Goal: Transaction & Acquisition: Purchase product/service

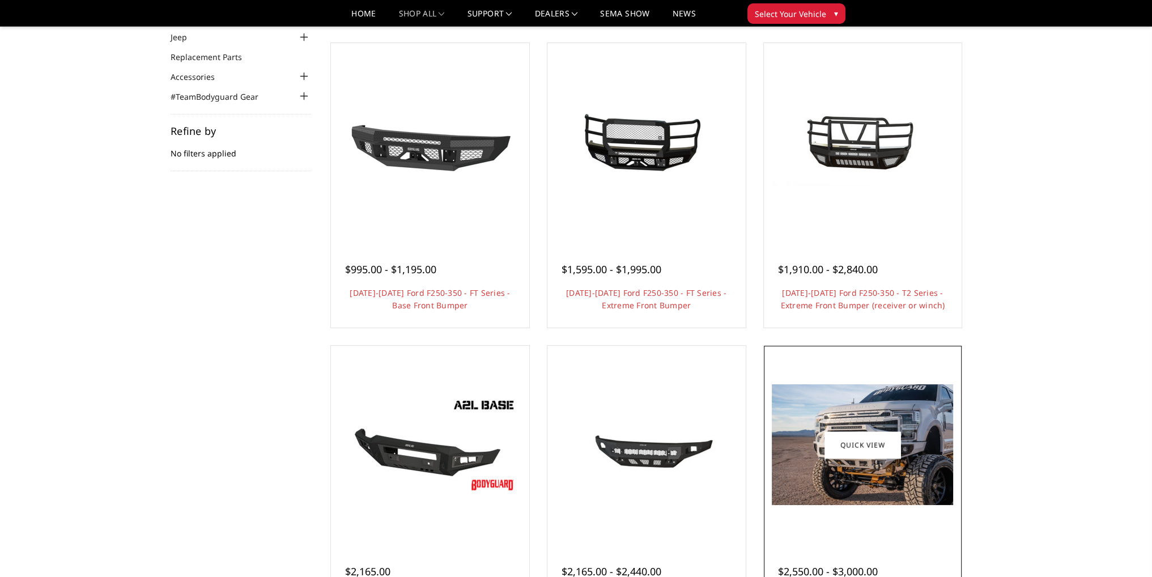
scroll to position [227, 0]
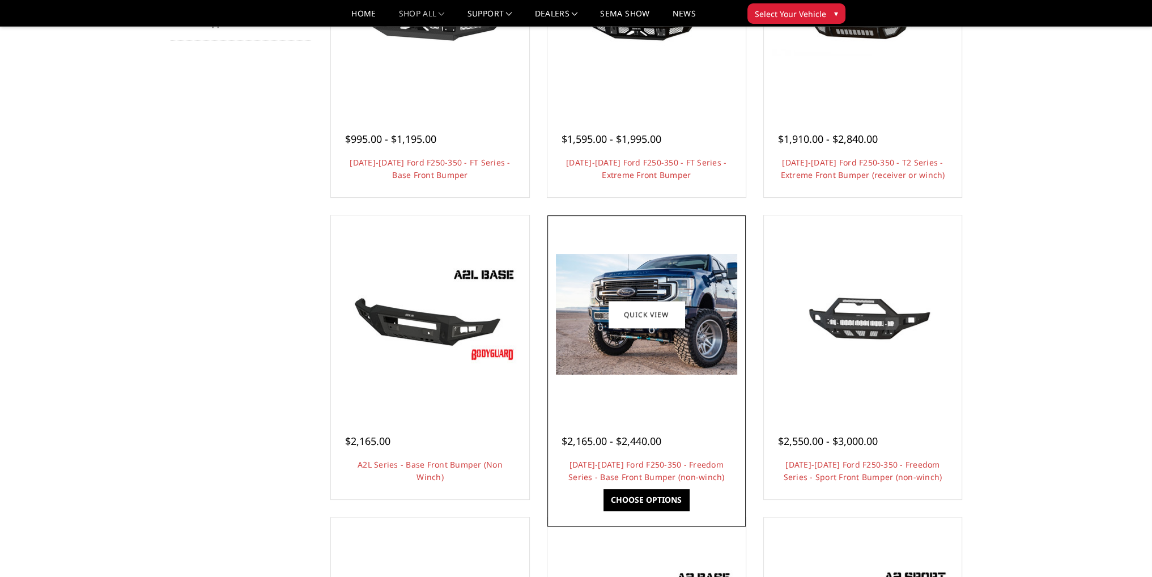
click at [664, 381] on div at bounding box center [646, 314] width 193 height 193
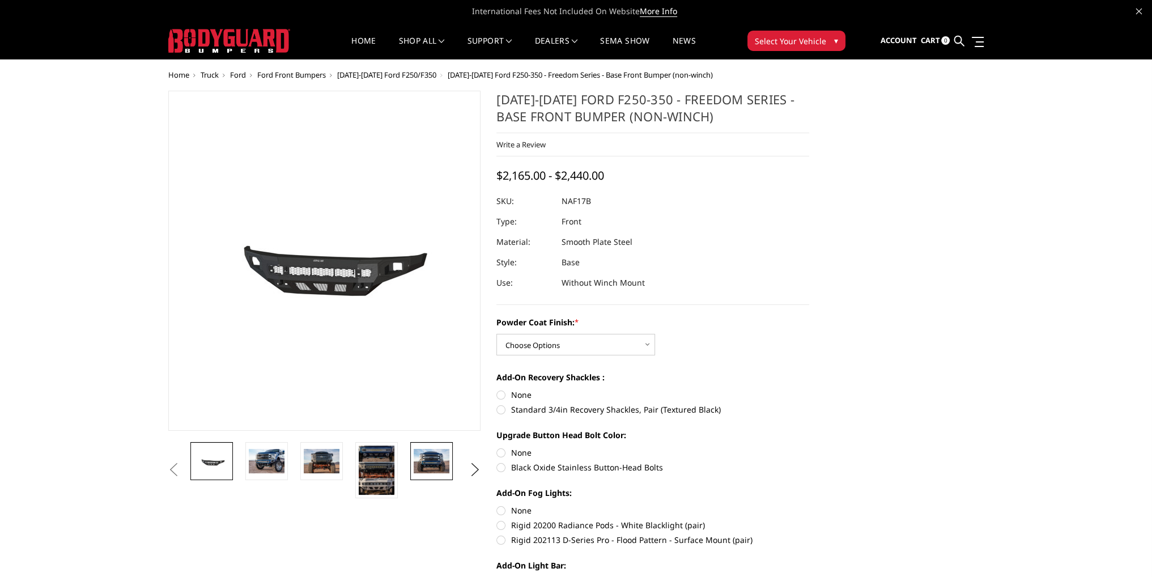
click at [427, 461] on img at bounding box center [432, 461] width 36 height 24
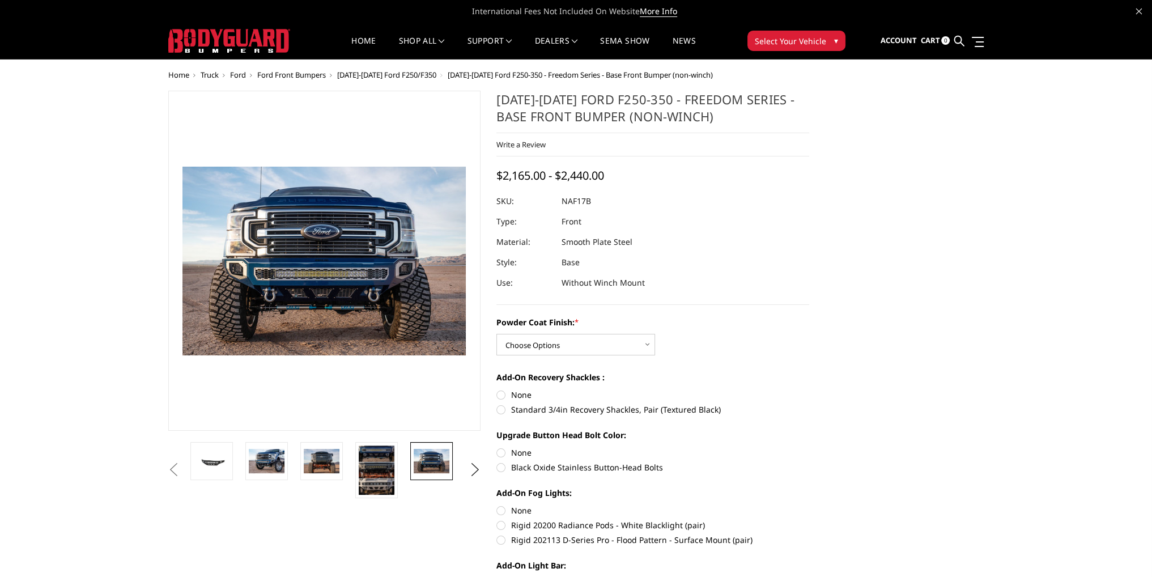
click at [347, 463] on li at bounding box center [325, 470] width 55 height 56
click at [329, 463] on img at bounding box center [322, 461] width 36 height 24
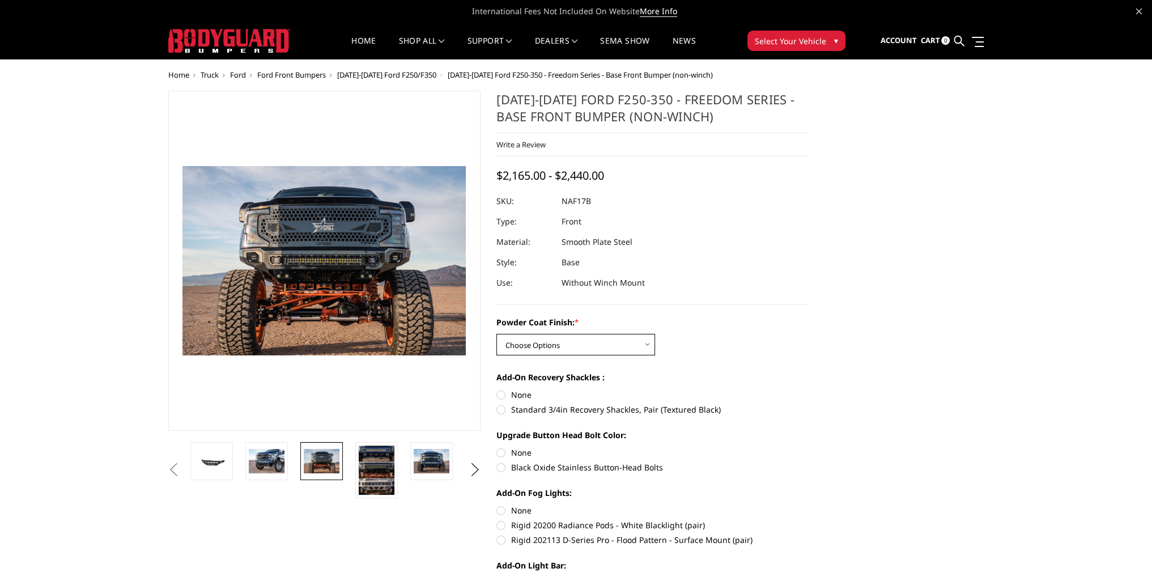
click at [572, 338] on select "Choose Options Bare Metal Texture Black Powder Coat" at bounding box center [575, 345] width 159 height 22
select select "3071"
click at [496, 334] on select "Choose Options Bare Metal Texture Black Powder Coat" at bounding box center [575, 345] width 159 height 22
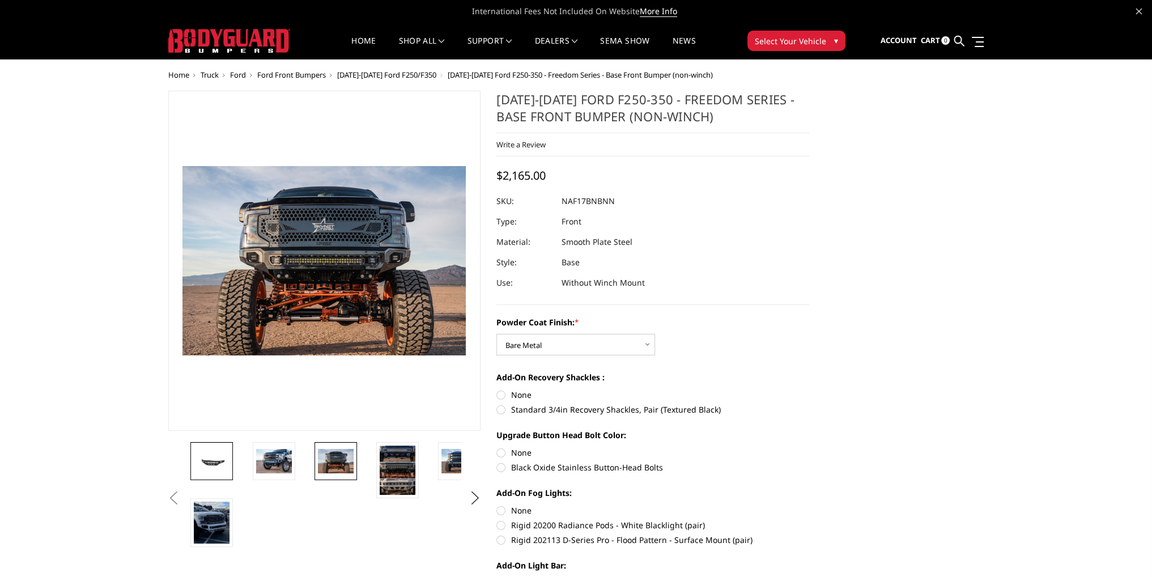
click at [213, 456] on img at bounding box center [212, 461] width 36 height 17
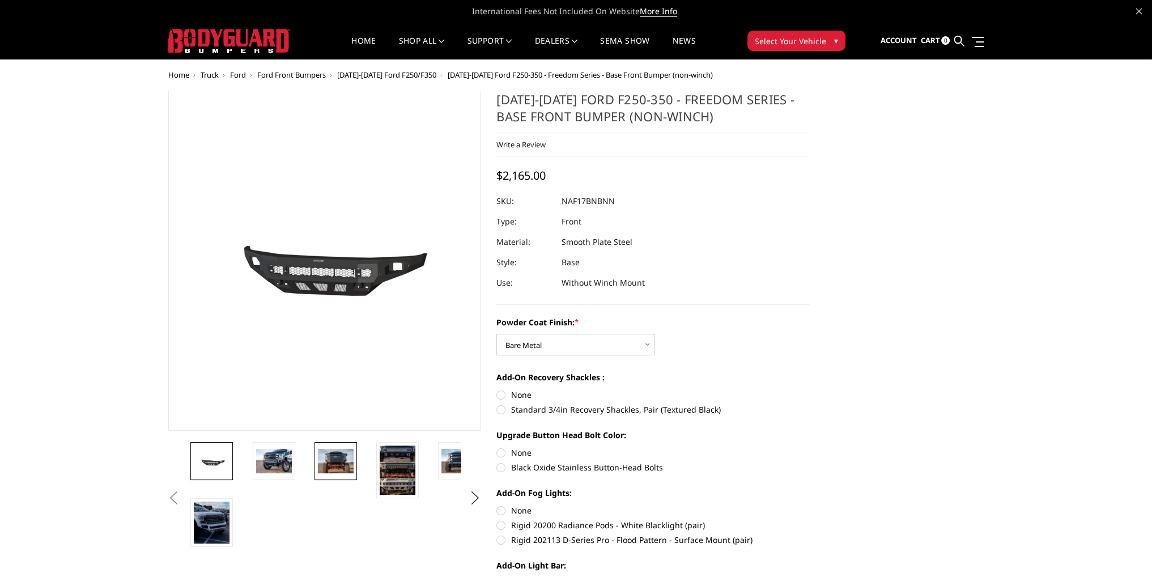
click at [322, 477] on link at bounding box center [335, 461] width 42 height 38
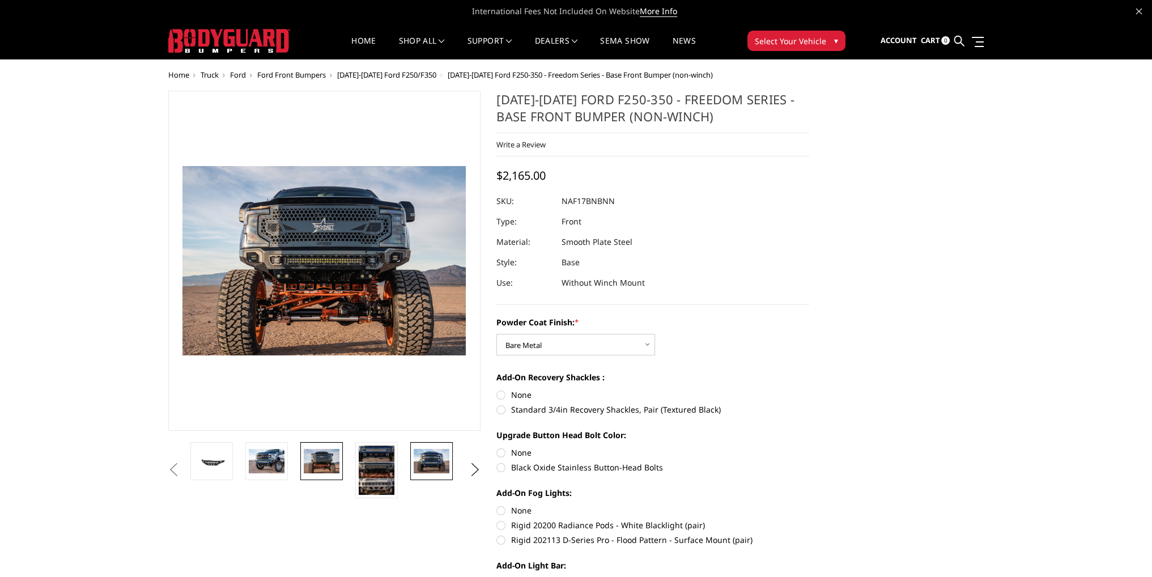
click at [430, 454] on img at bounding box center [432, 461] width 36 height 24
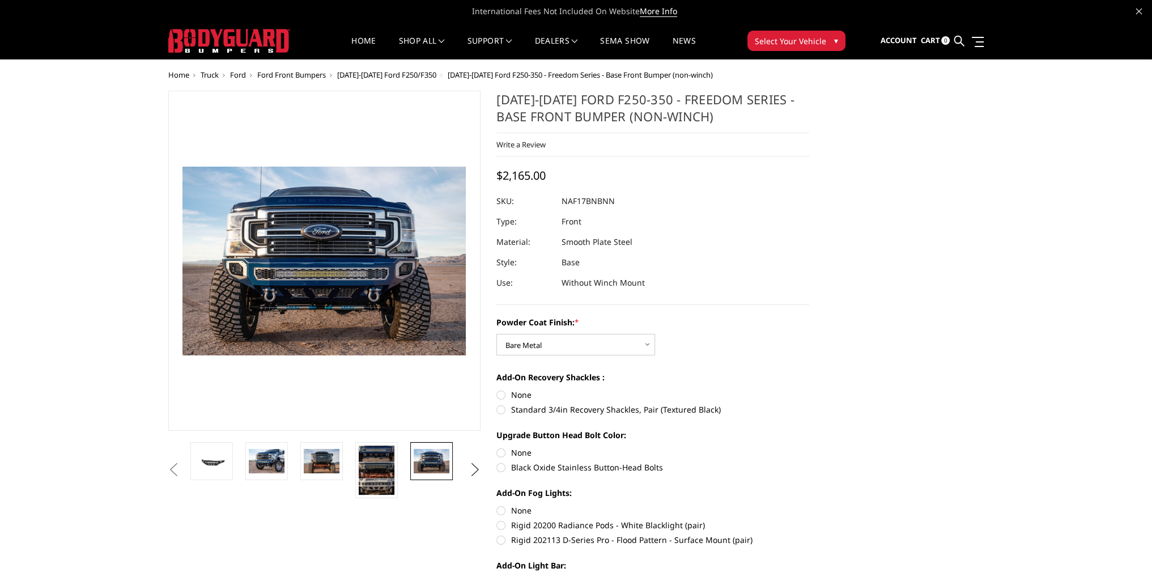
click at [467, 467] on button "Next" at bounding box center [474, 469] width 17 height 17
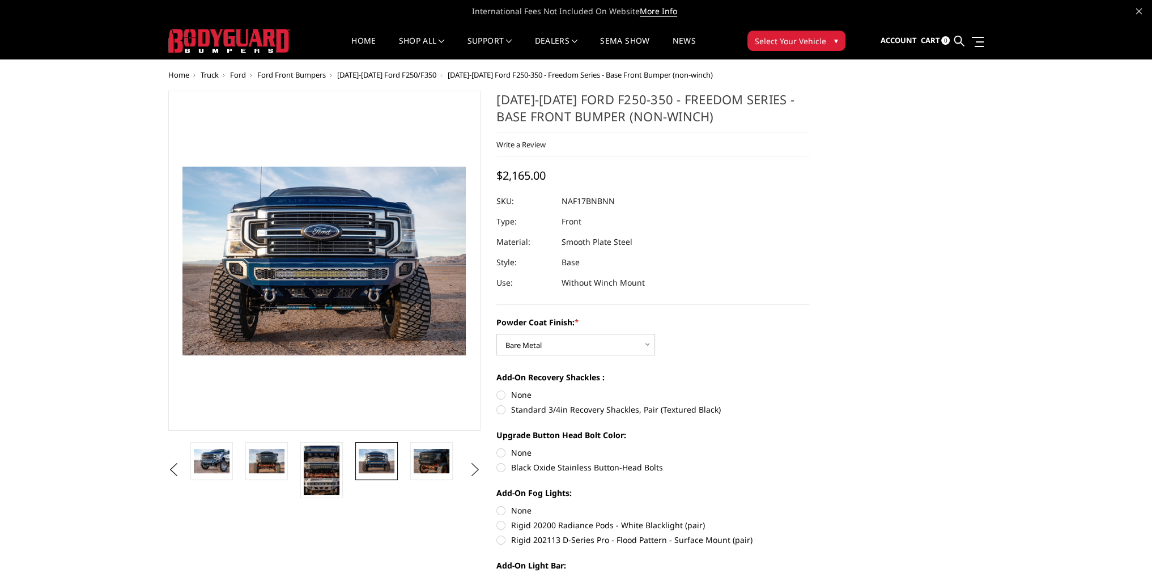
click at [468, 467] on button "Next" at bounding box center [474, 469] width 17 height 17
click at [435, 462] on img at bounding box center [432, 461] width 36 height 24
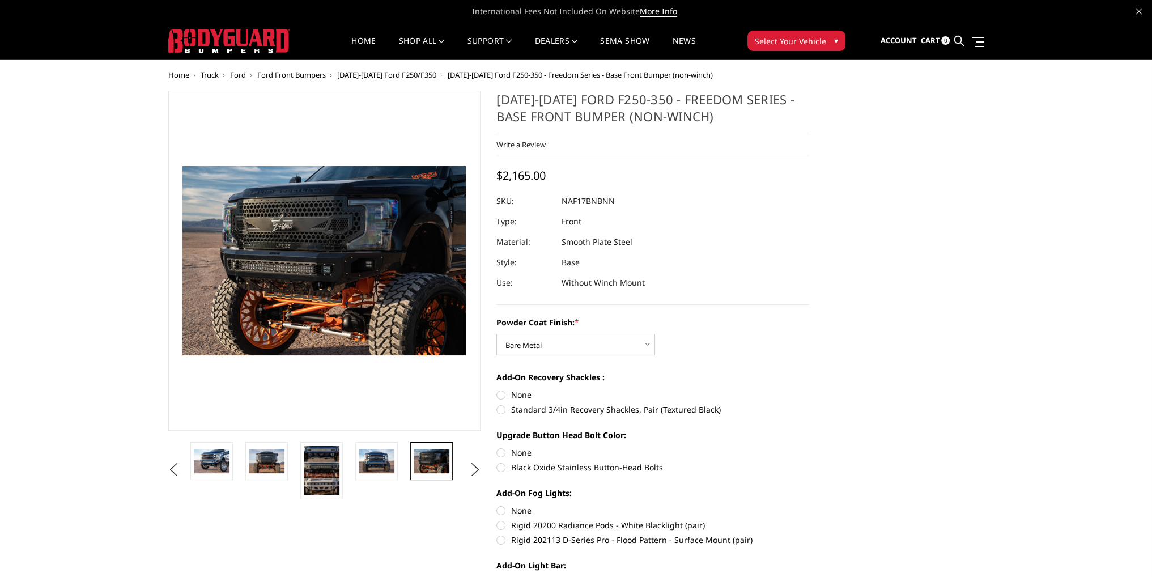
click at [501, 528] on label "Rigid 20200 Radiance Pods - White Blacklight (pair)" at bounding box center [652, 525] width 313 height 12
click at [809, 505] on input "Rigid 20200 Radiance Pods - White Blacklight (pair)" at bounding box center [809, 504] width 1 height 1
radio input "true"
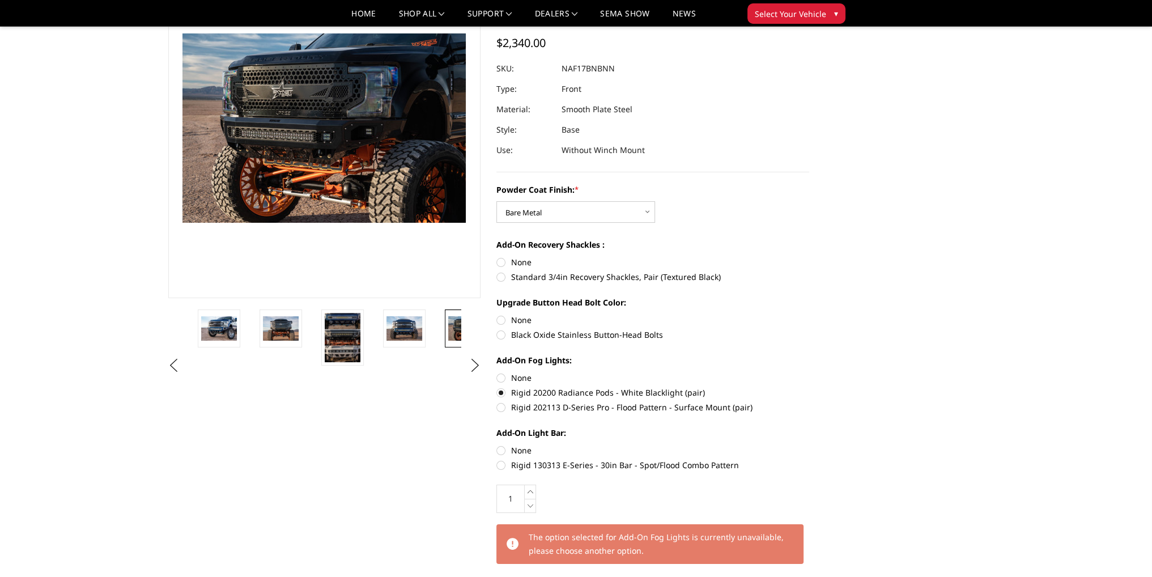
scroll to position [113, 0]
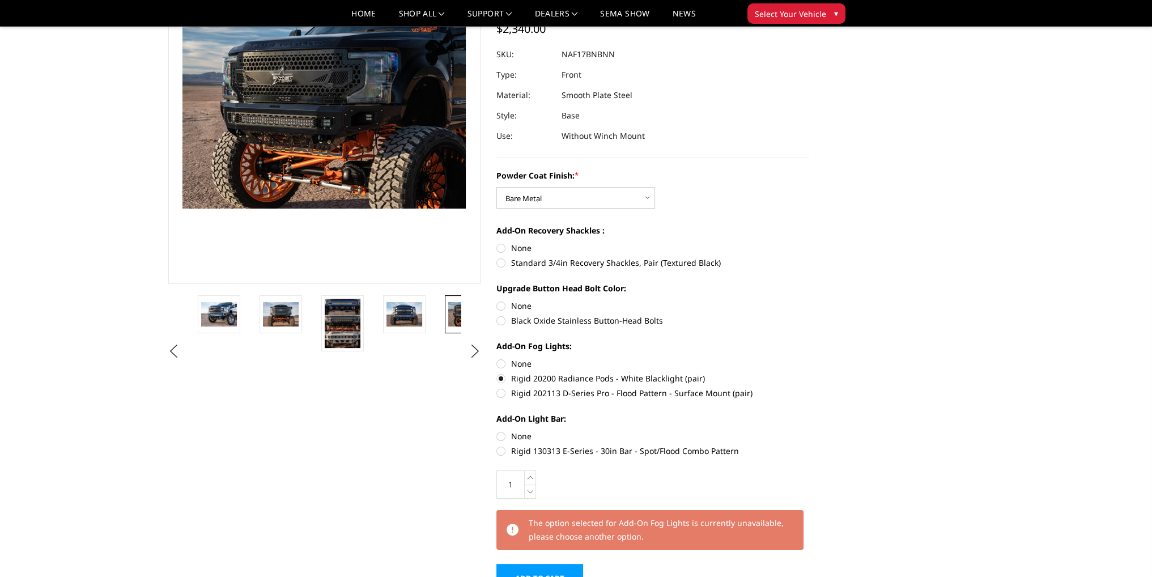
click at [542, 449] on label "Rigid 130313 E-Series - 30in Bar - Spot/Flood Combo Pattern" at bounding box center [652, 451] width 313 height 12
click at [809, 431] on input "Rigid 130313 E-Series - 30in Bar - Spot/Flood Combo Pattern" at bounding box center [809, 430] width 1 height 1
radio input "true"
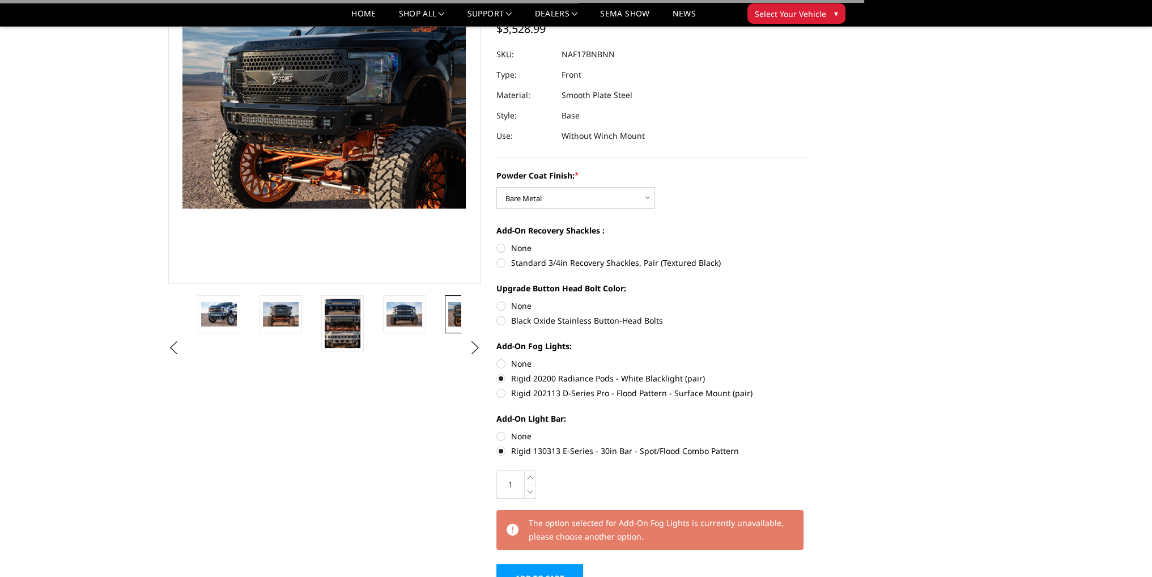
scroll to position [340, 0]
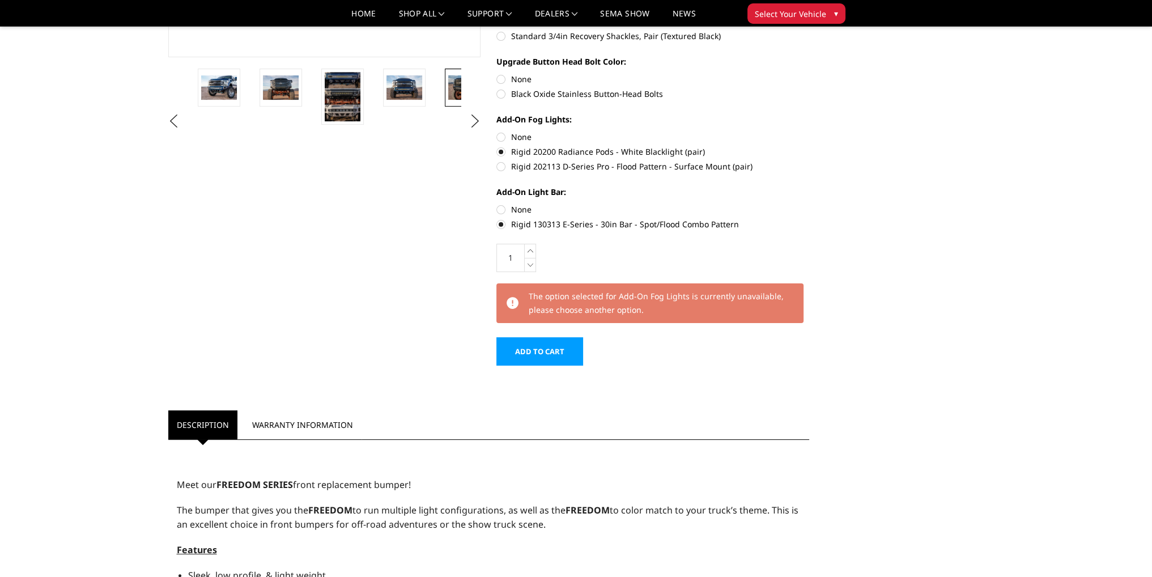
click at [537, 168] on label "Rigid 202113 D-Series Pro - Flood Pattern - Surface Mount (pair)" at bounding box center [652, 166] width 313 height 12
click at [809, 146] on input "Rigid 202113 D-Series Pro - Flood Pattern - Surface Mount (pair)" at bounding box center [809, 146] width 1 height 1
radio input "true"
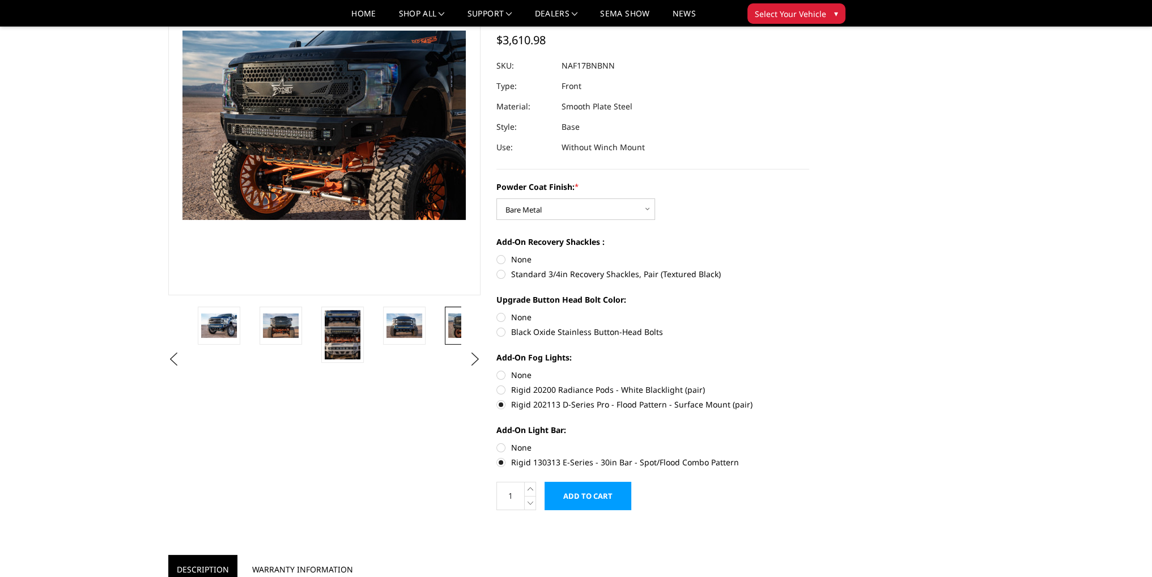
scroll to position [113, 0]
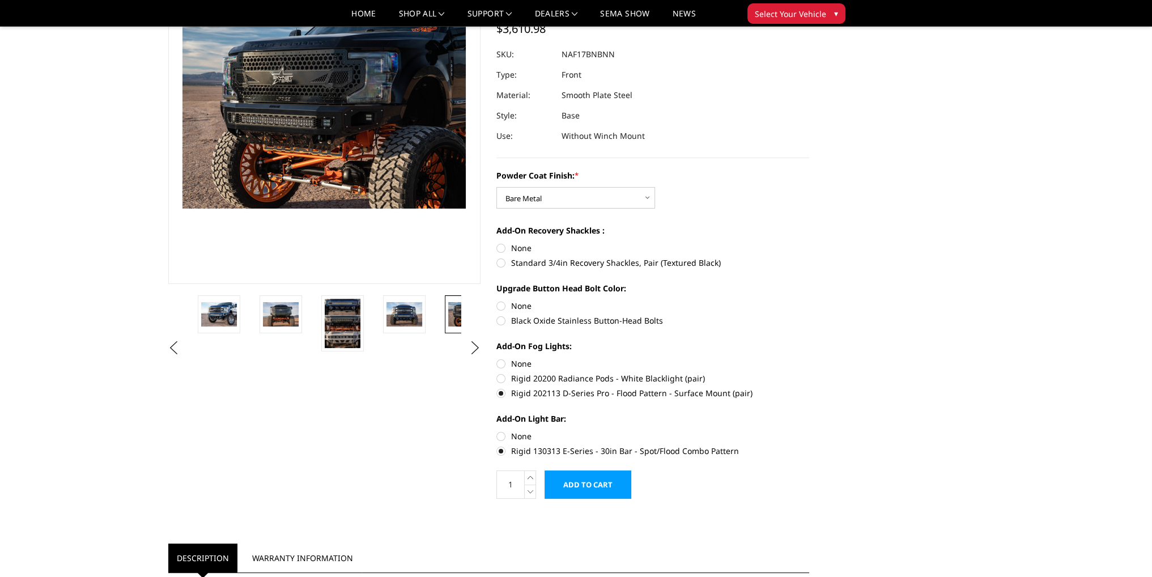
click at [608, 486] on input "Add to Cart" at bounding box center [588, 484] width 87 height 28
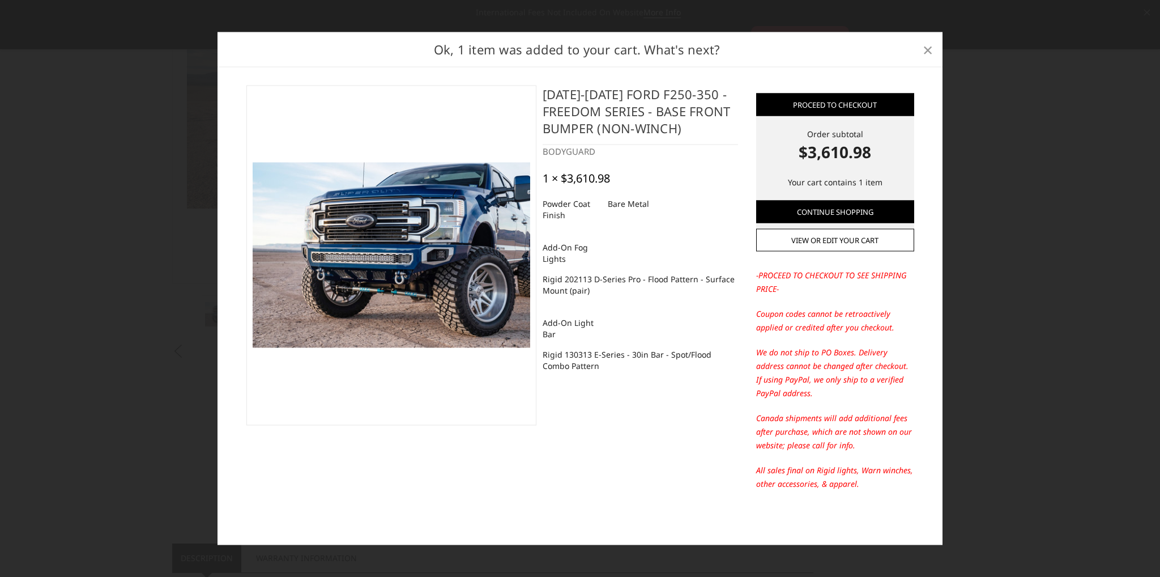
click at [934, 45] on link "×" at bounding box center [928, 49] width 18 height 18
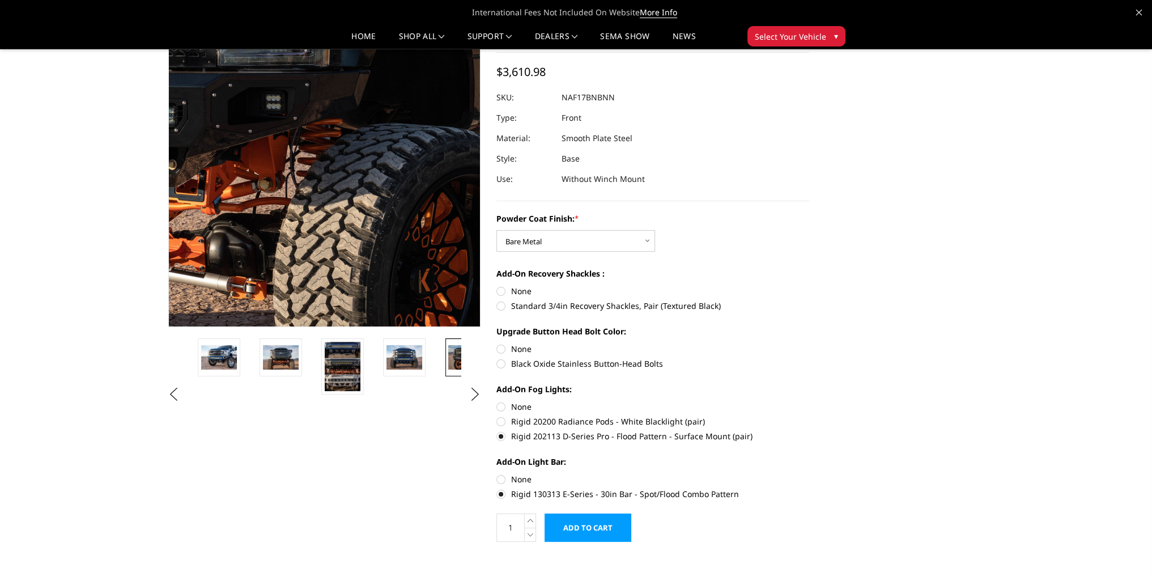
scroll to position [0, 0]
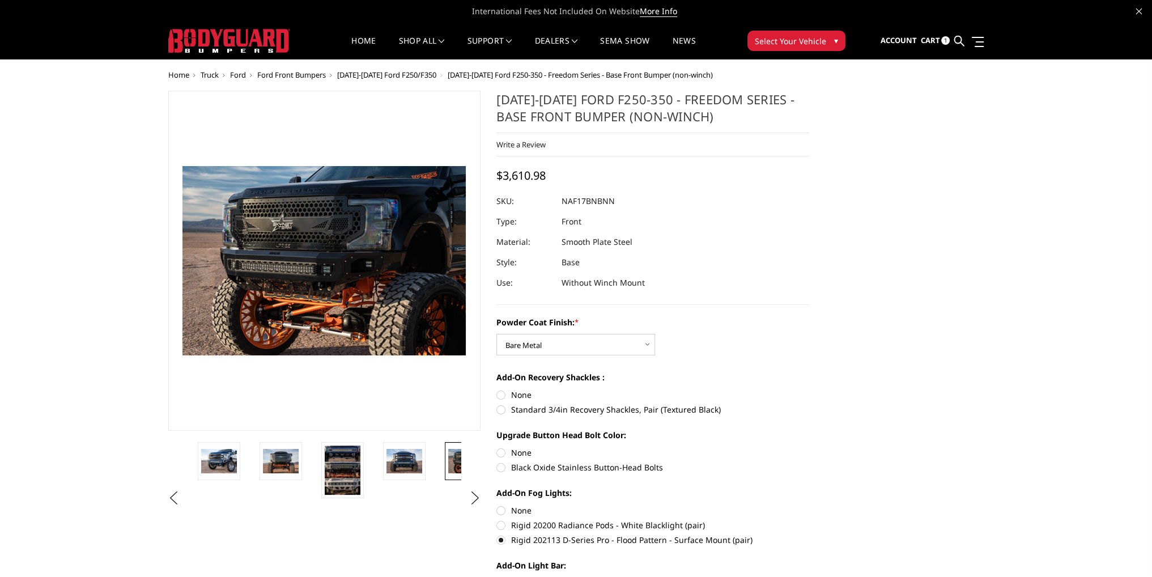
click at [245, 75] on span "Ford" at bounding box center [238, 75] width 16 height 10
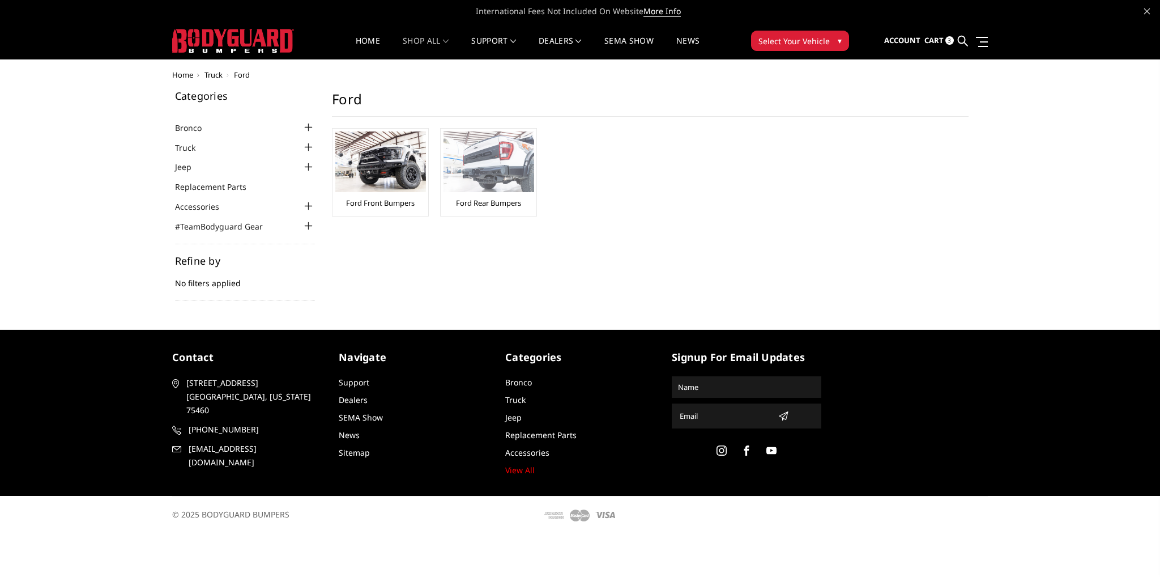
click at [463, 166] on img at bounding box center [489, 161] width 91 height 61
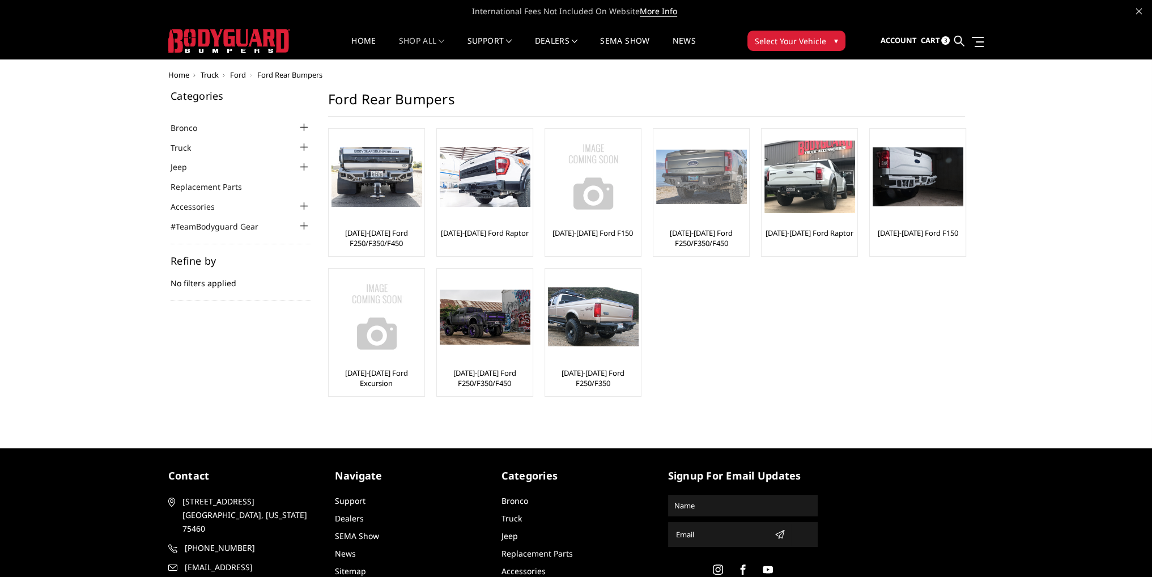
click at [722, 238] on link "[DATE]-[DATE] Ford F250/F350/F450" at bounding box center [701, 238] width 90 height 20
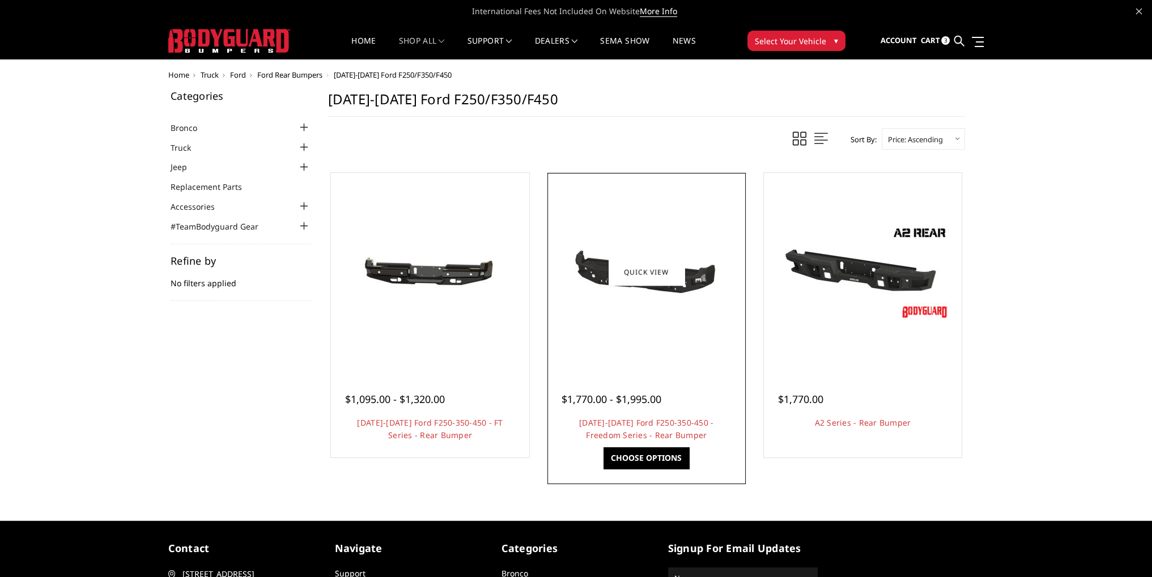
click at [655, 341] on div at bounding box center [646, 272] width 193 height 193
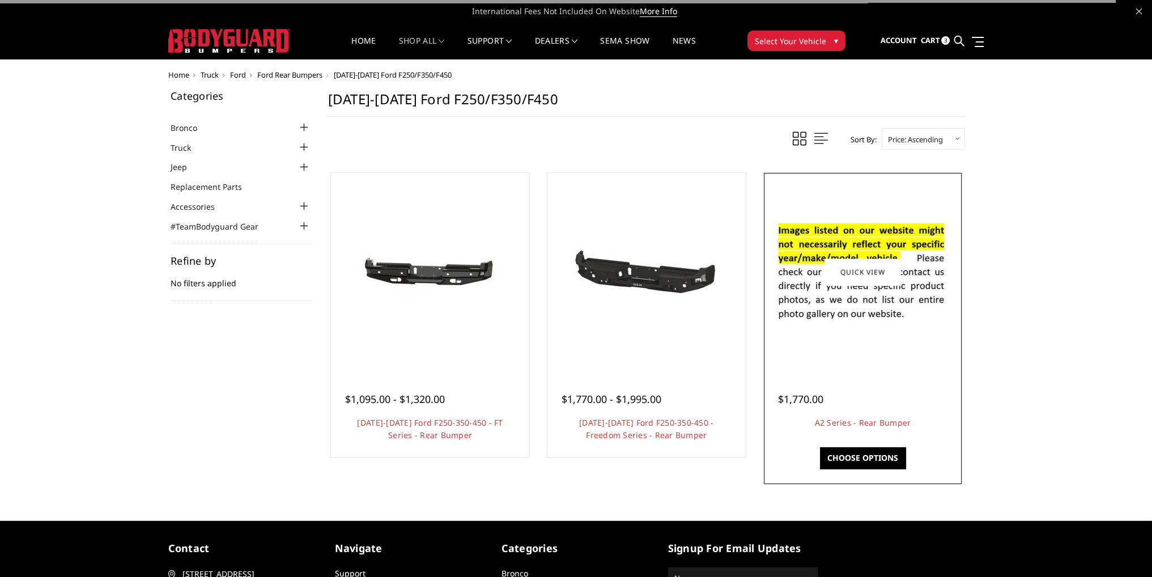
click at [884, 311] on img at bounding box center [862, 272] width 181 height 124
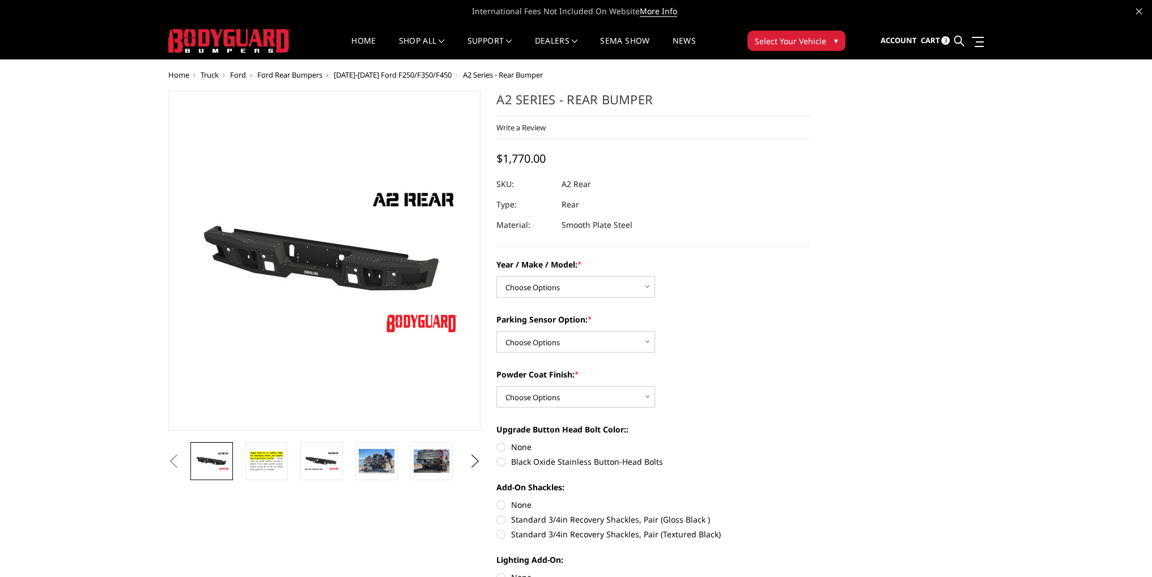
click at [431, 468] on img at bounding box center [432, 460] width 36 height 23
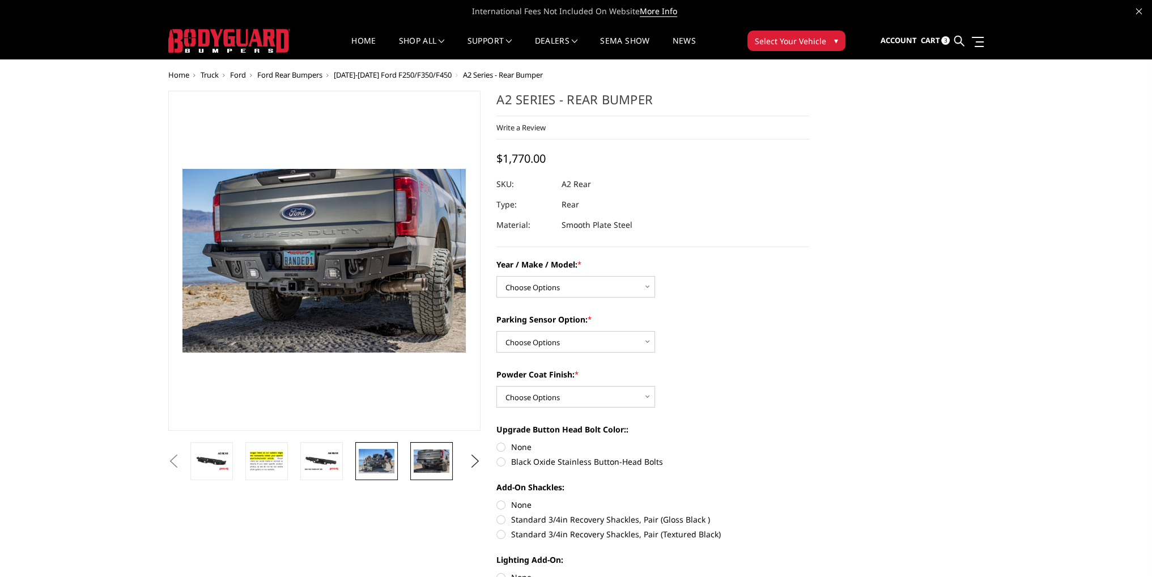
click at [377, 458] on img at bounding box center [377, 461] width 36 height 24
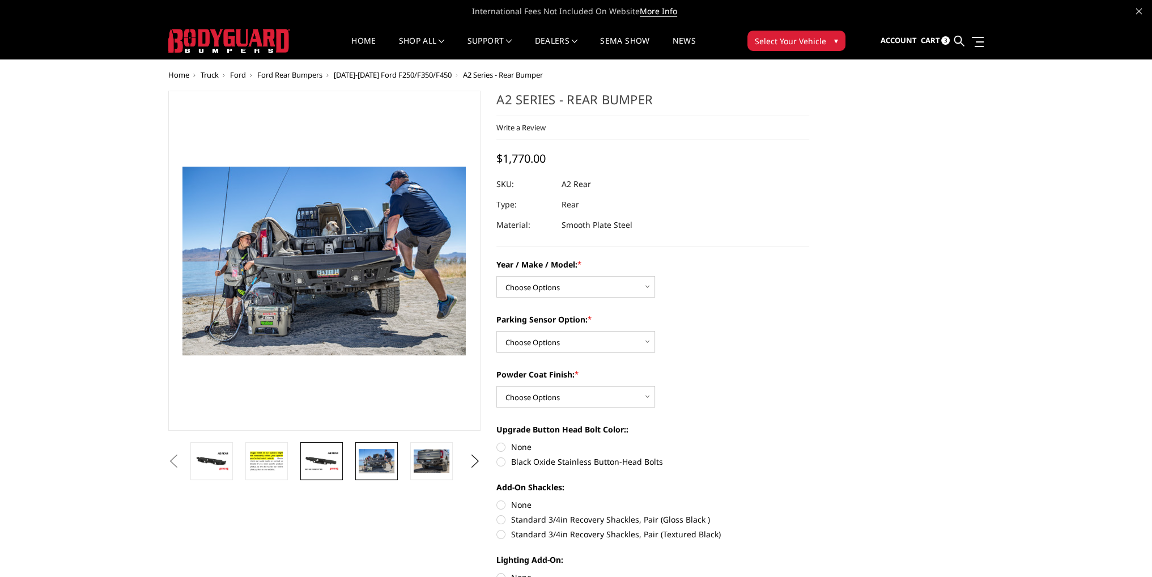
click at [332, 458] on img at bounding box center [322, 461] width 36 height 20
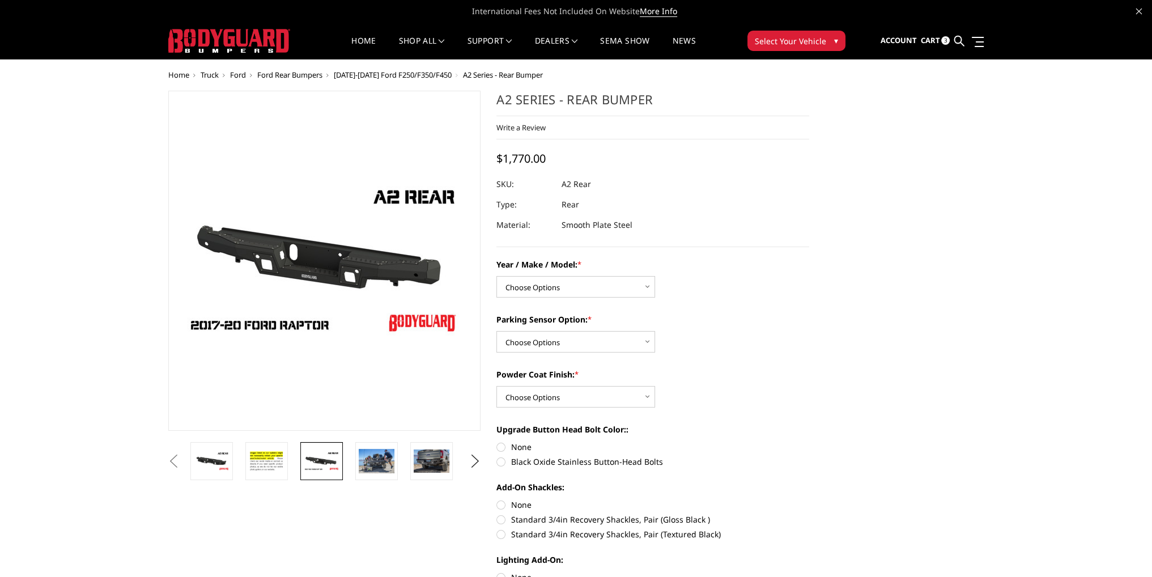
click at [182, 458] on button "Previous" at bounding box center [173, 461] width 17 height 17
click at [220, 466] on img at bounding box center [212, 461] width 36 height 20
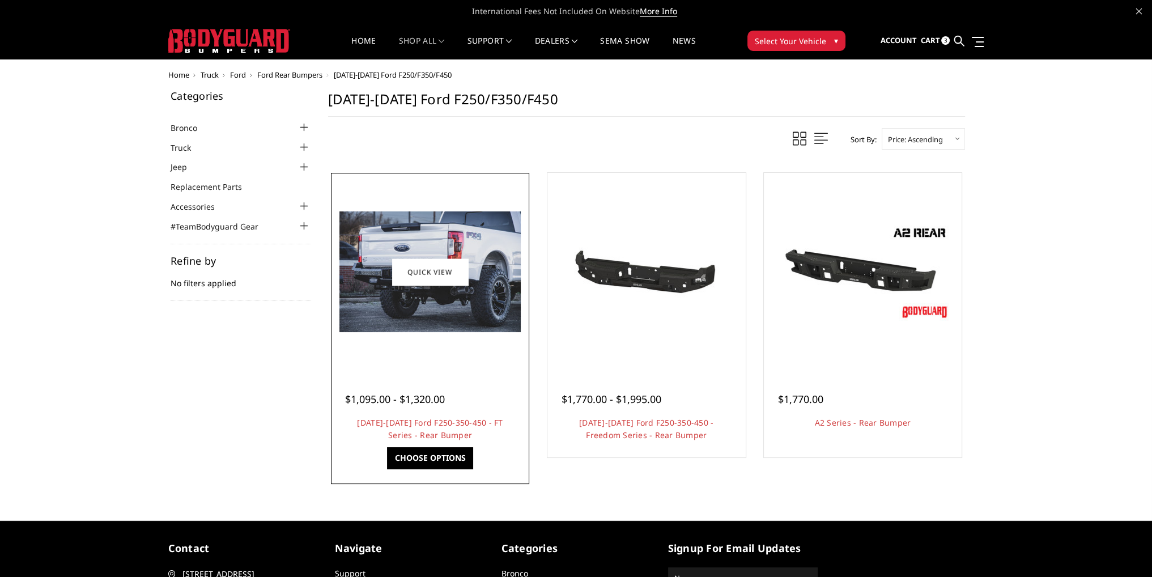
click at [433, 332] on div at bounding box center [430, 272] width 193 height 193
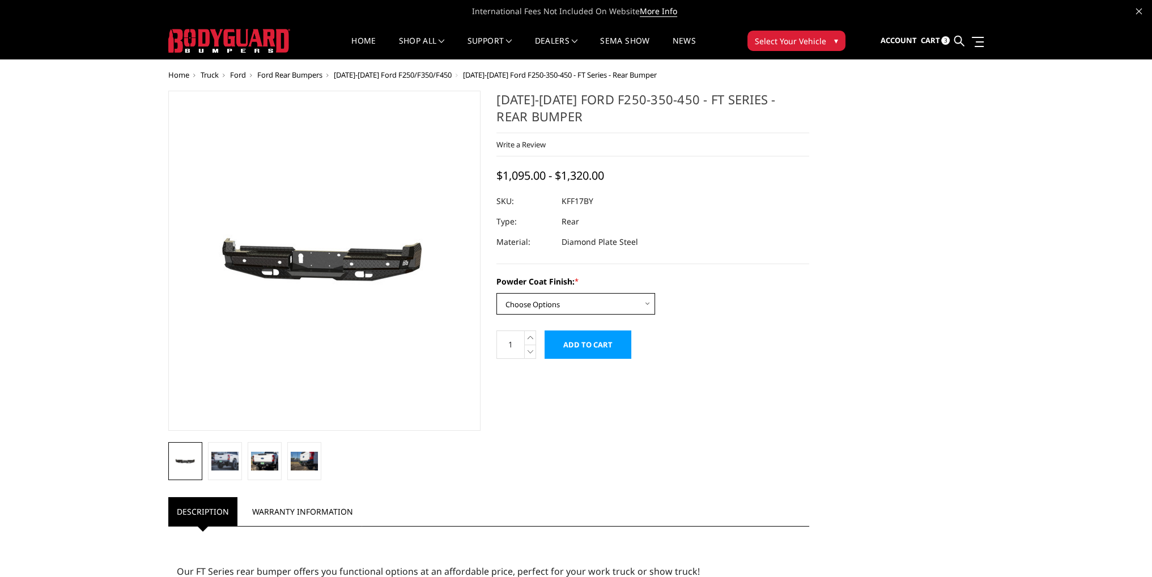
click at [534, 304] on select "Choose Options Bare Metal Gloss Black Powder Coat Textured Black Powder Coat" at bounding box center [575, 304] width 159 height 22
click at [260, 473] on link at bounding box center [265, 461] width 34 height 38
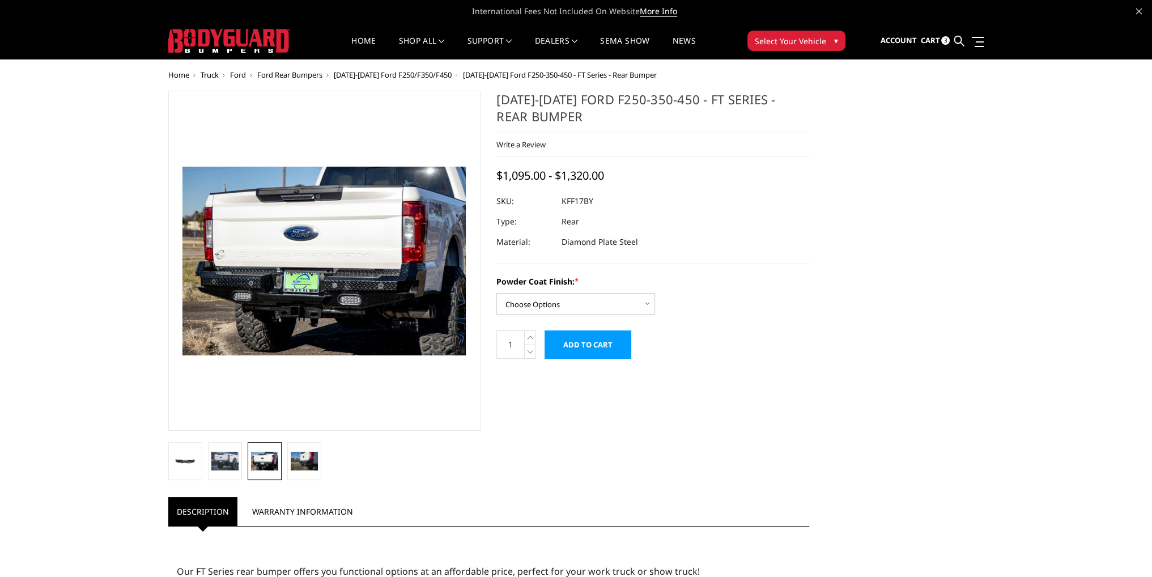
click at [243, 468] on li at bounding box center [225, 461] width 40 height 38
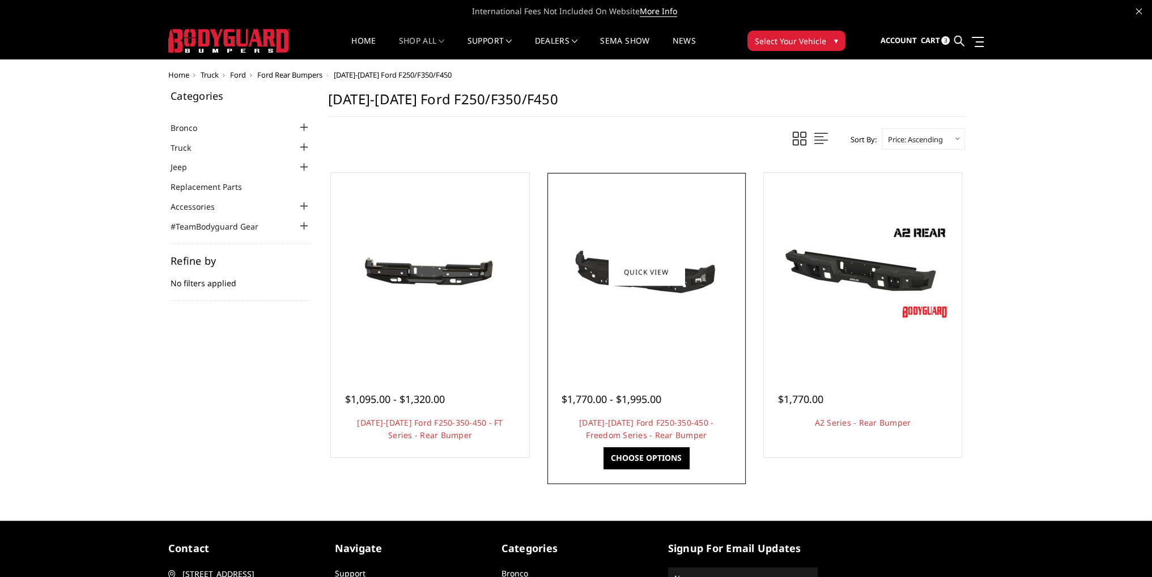
click at [627, 315] on div at bounding box center [646, 272] width 193 height 193
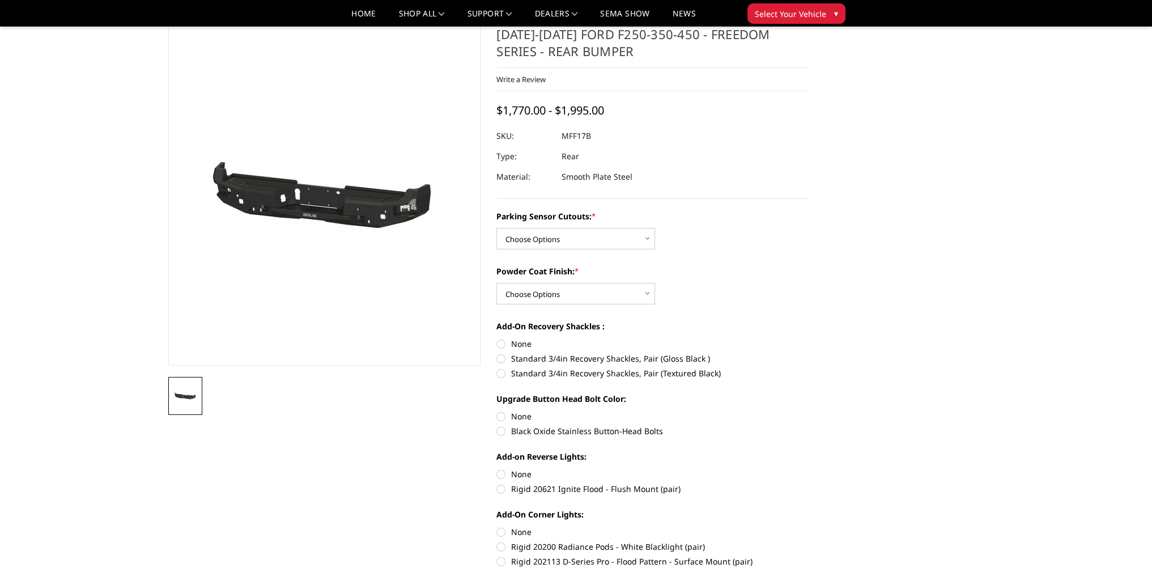
scroll to position [57, 0]
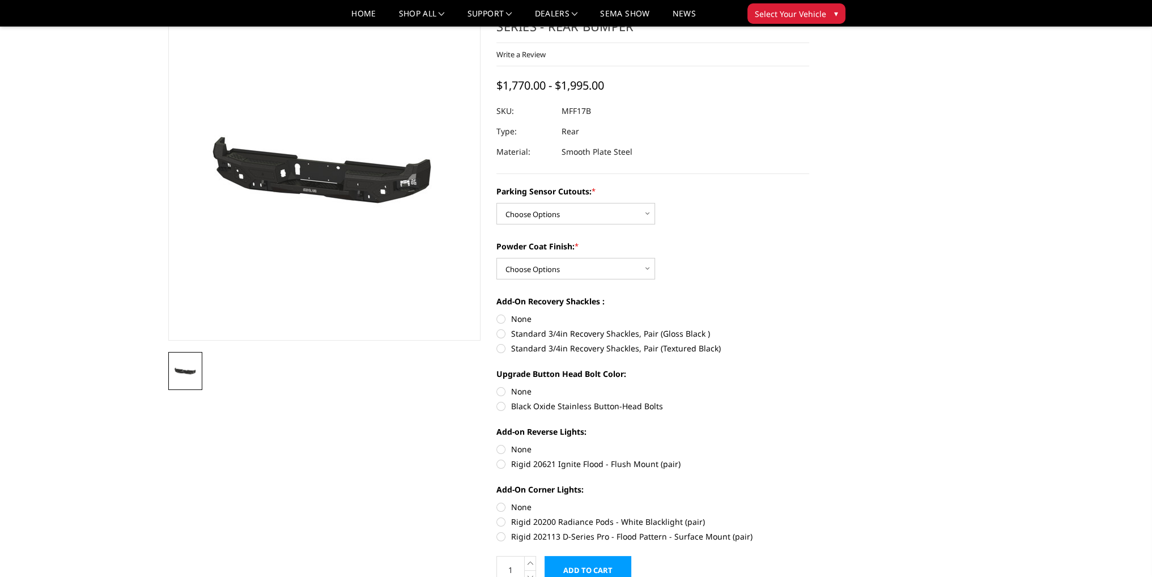
click at [604, 461] on label "Rigid 20621 Ignite Flood - Flush Mount (pair)" at bounding box center [652, 464] width 313 height 12
click at [809, 444] on input "Rigid 20621 Ignite Flood - Flush Mount (pair)" at bounding box center [809, 443] width 1 height 1
radio input "true"
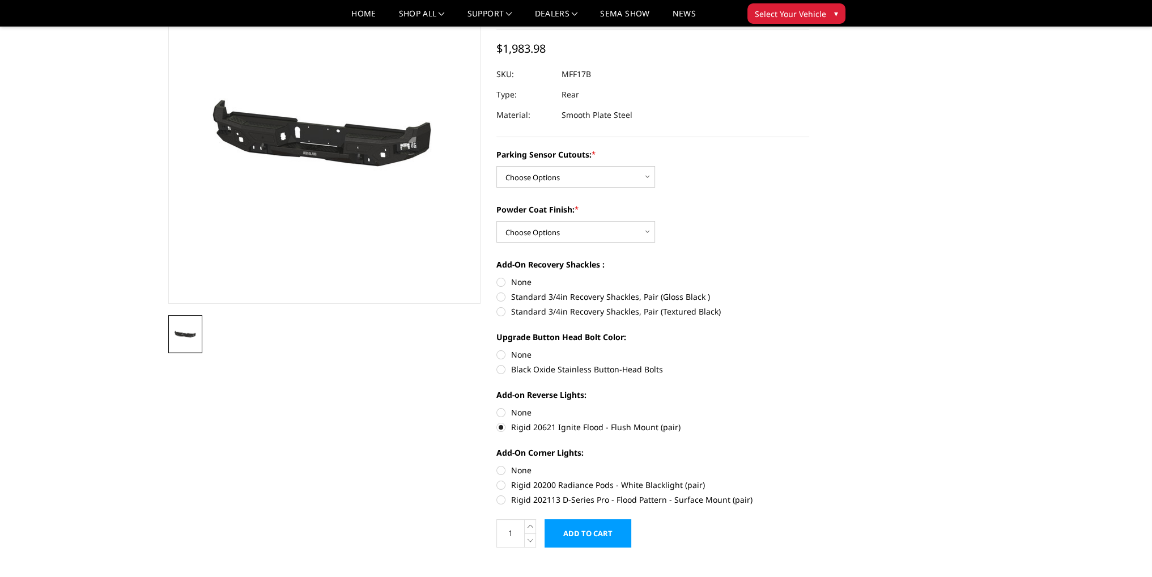
scroll to position [113, 0]
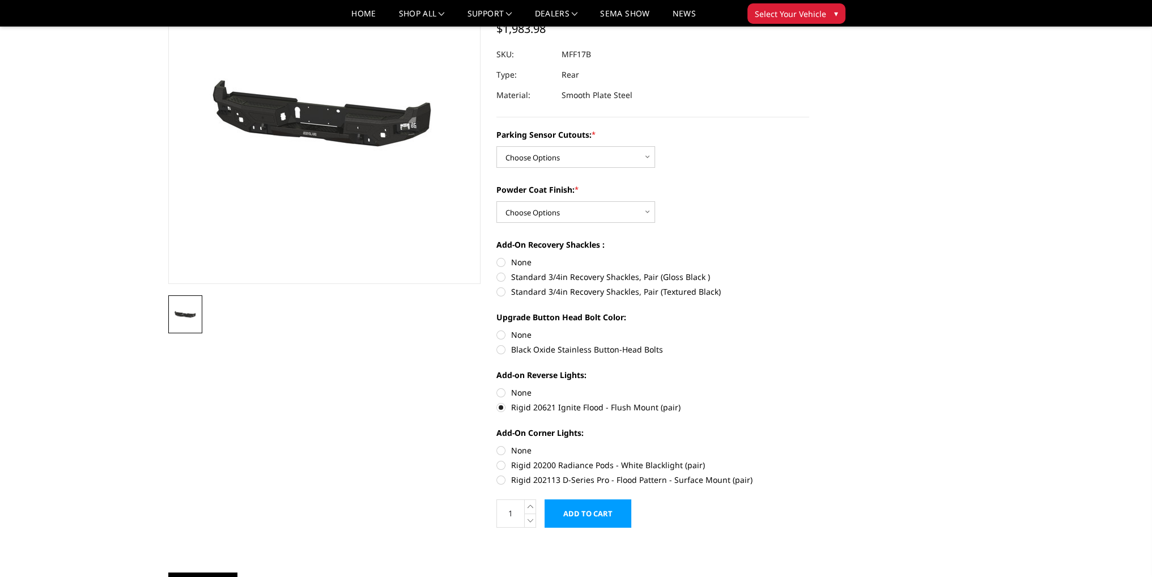
click at [656, 459] on label "Rigid 20200 Radiance Pods - White Blacklight (pair)" at bounding box center [652, 465] width 313 height 12
click at [809, 445] on input "Rigid 20200 Radiance Pods - White Blacklight (pair)" at bounding box center [809, 444] width 1 height 1
radio input "true"
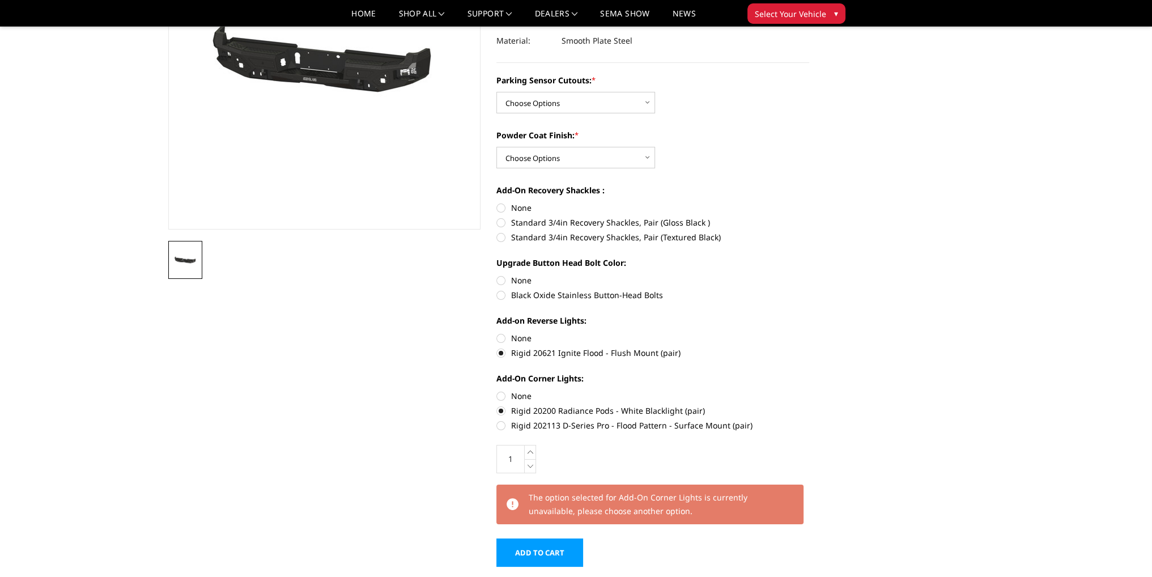
scroll to position [227, 0]
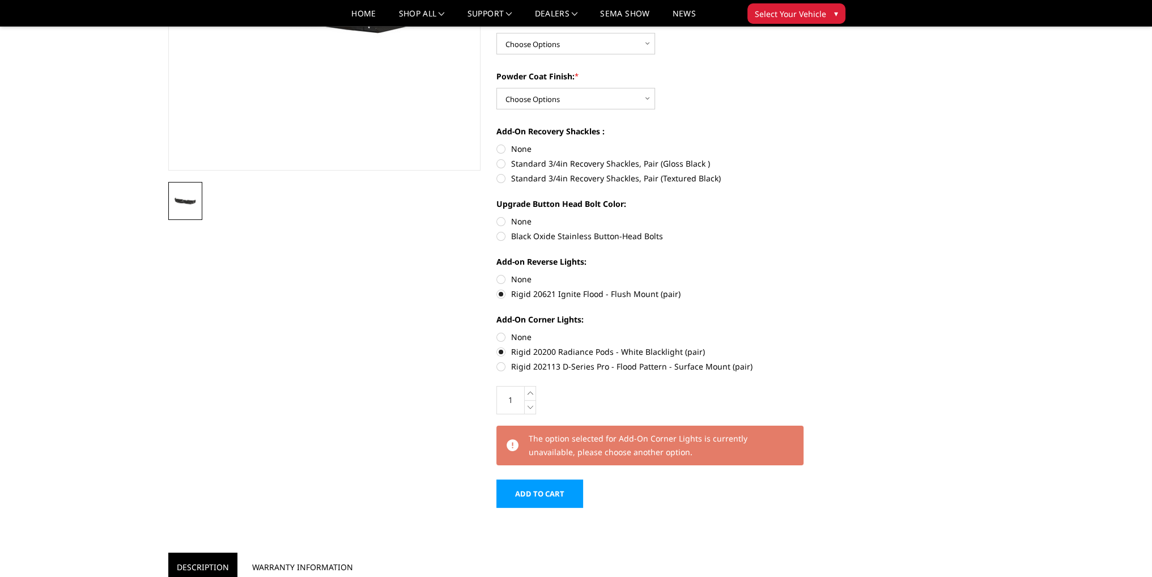
click at [551, 365] on label "Rigid 202113 D-Series Pro - Flood Pattern - Surface Mount (pair)" at bounding box center [652, 366] width 313 height 12
click at [809, 346] on input "Rigid 202113 D-Series Pro - Flood Pattern - Surface Mount (pair)" at bounding box center [809, 346] width 1 height 1
radio input "true"
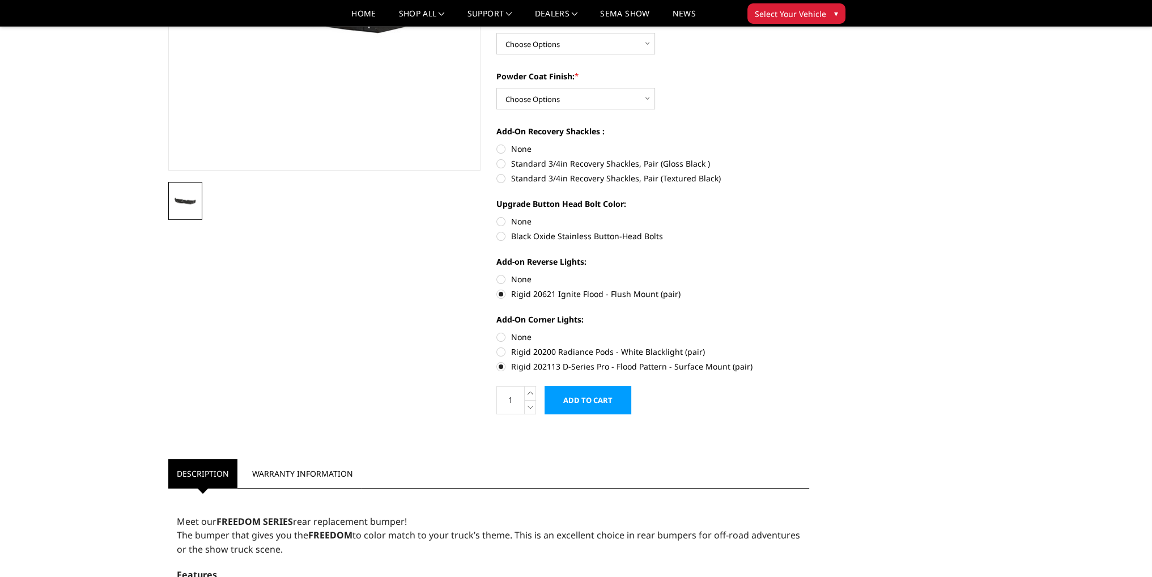
click at [581, 406] on input "Add to Cart" at bounding box center [588, 400] width 87 height 28
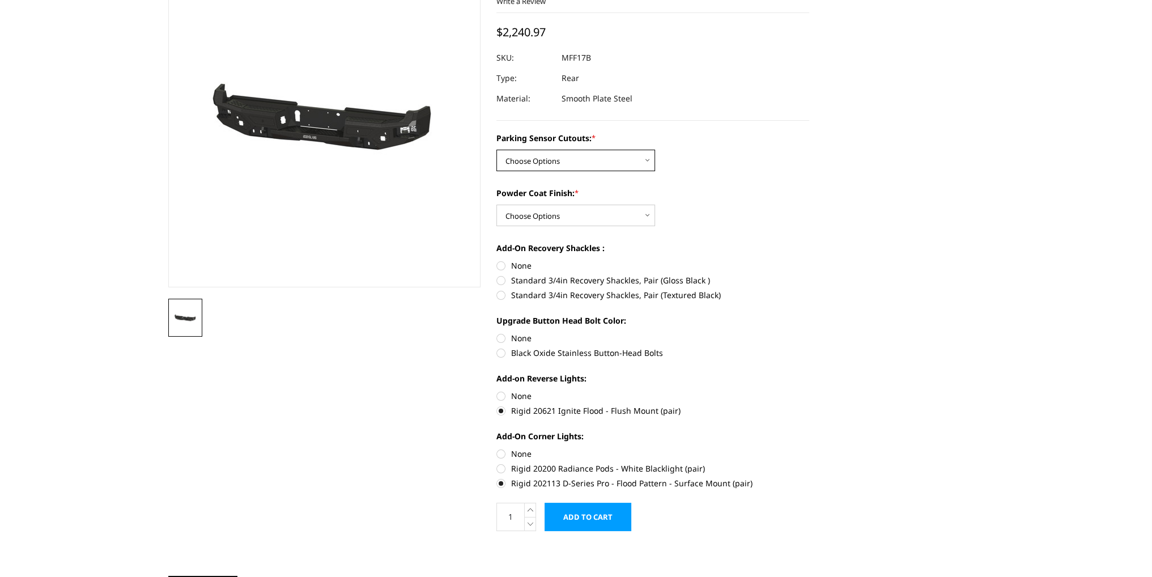
scroll to position [0, 0]
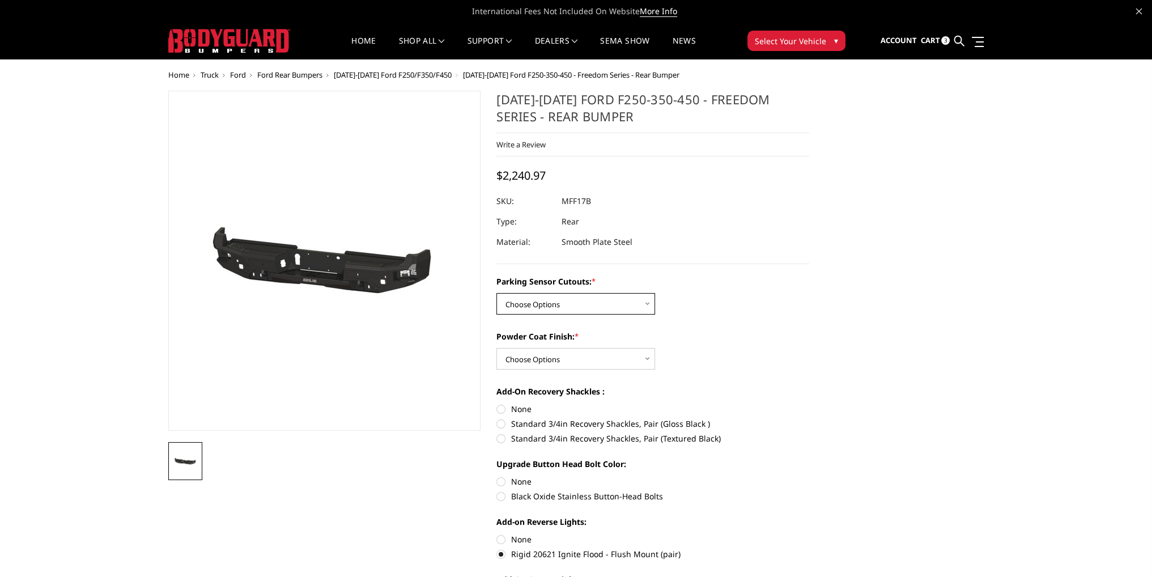
click at [546, 297] on select "Choose Options No - Without Parking Sensor Cutouts Yes - With Parking Sensor Cu…" at bounding box center [575, 304] width 159 height 22
select select "3074"
click at [496, 293] on select "Choose Options No - Without Parking Sensor Cutouts Yes - With Parking Sensor Cu…" at bounding box center [575, 304] width 159 height 22
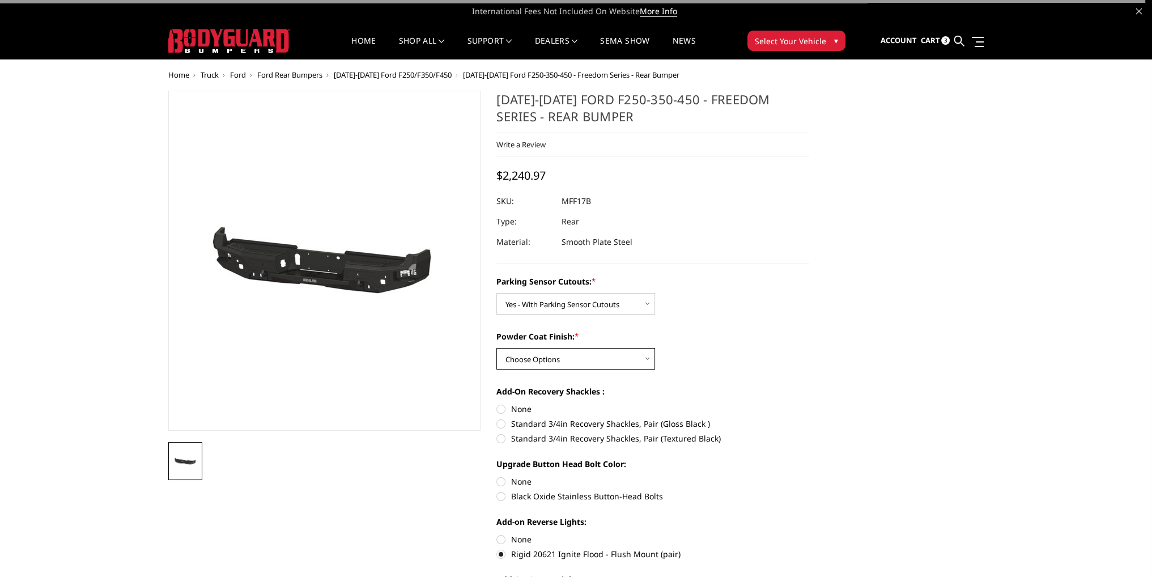
click at [592, 353] on select "Choose Options Bare Metal Texture Black Powder Coat" at bounding box center [575, 359] width 159 height 22
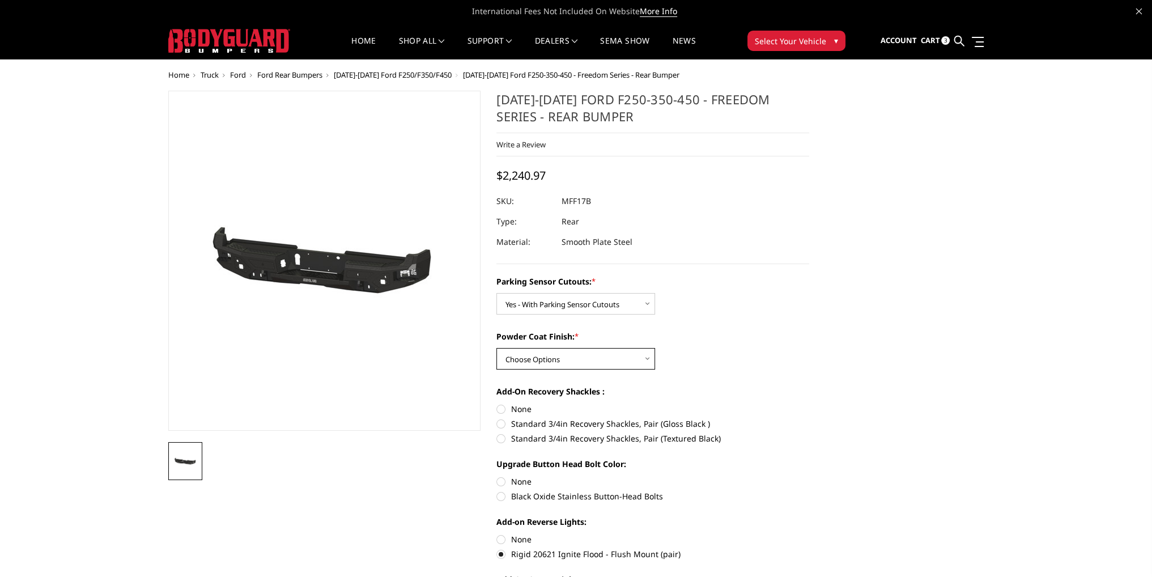
select select "3075"
click at [496, 348] on select "Choose Options Bare Metal Texture Black Powder Coat" at bounding box center [575, 359] width 159 height 22
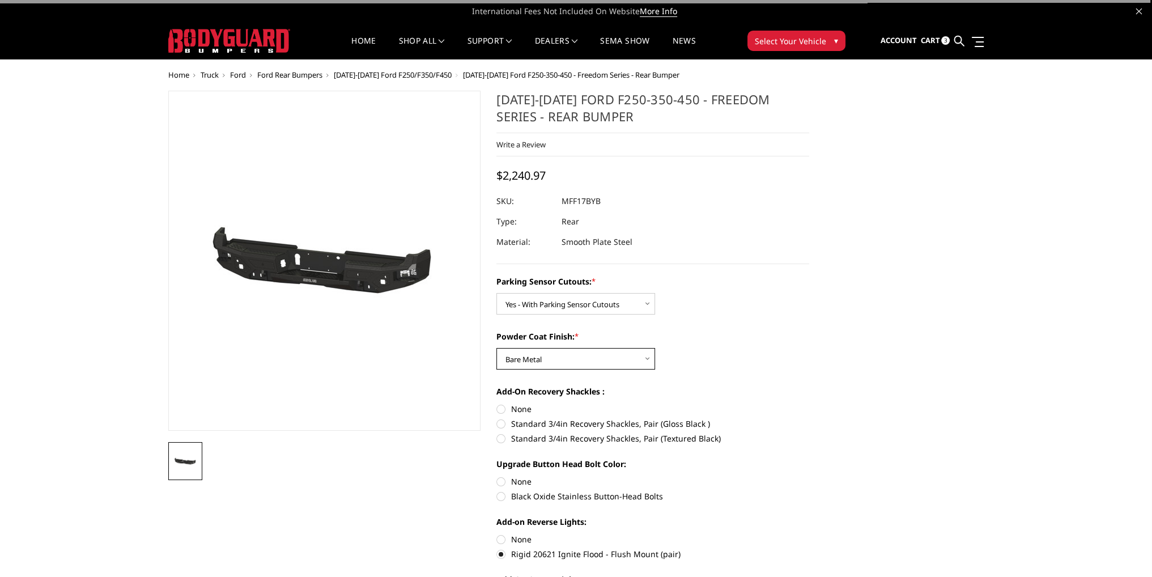
scroll to position [170, 0]
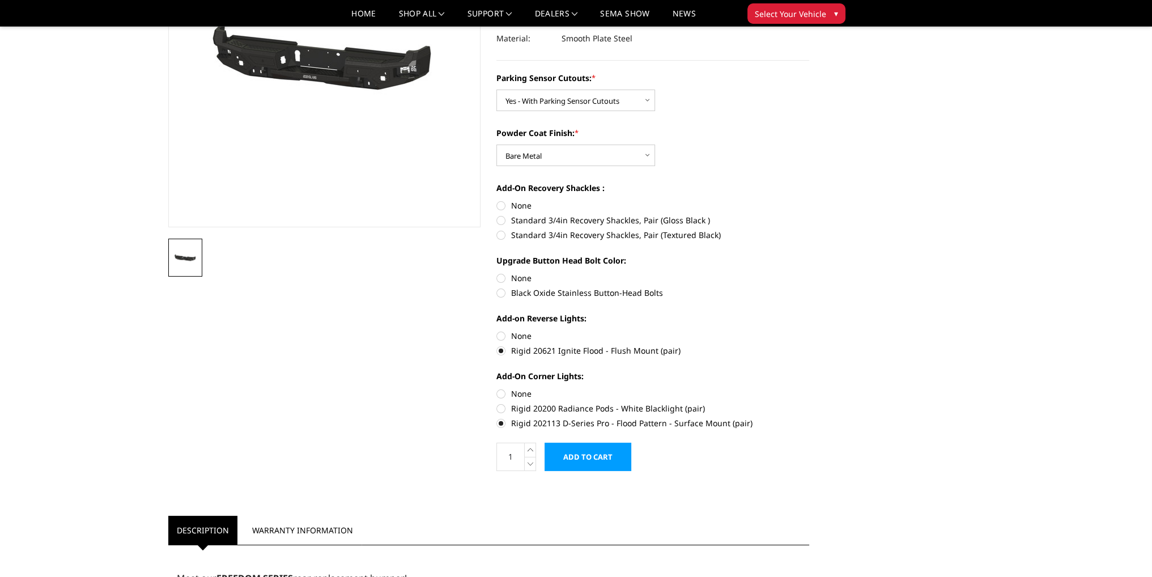
click at [590, 450] on input "Add to Cart" at bounding box center [588, 457] width 87 height 28
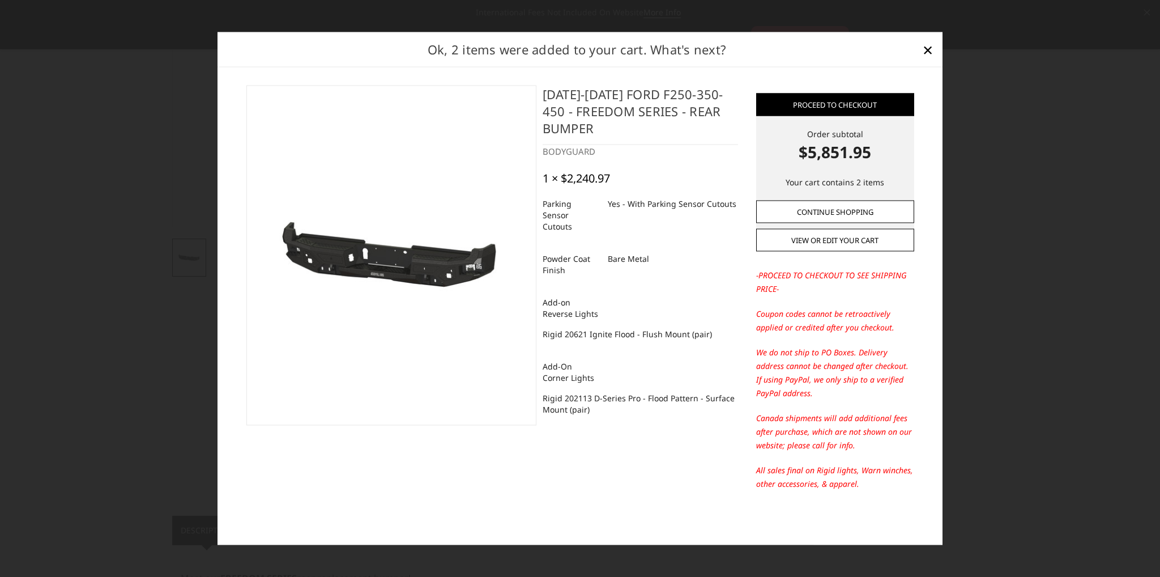
click at [821, 206] on link "Continue Shopping" at bounding box center [835, 211] width 158 height 23
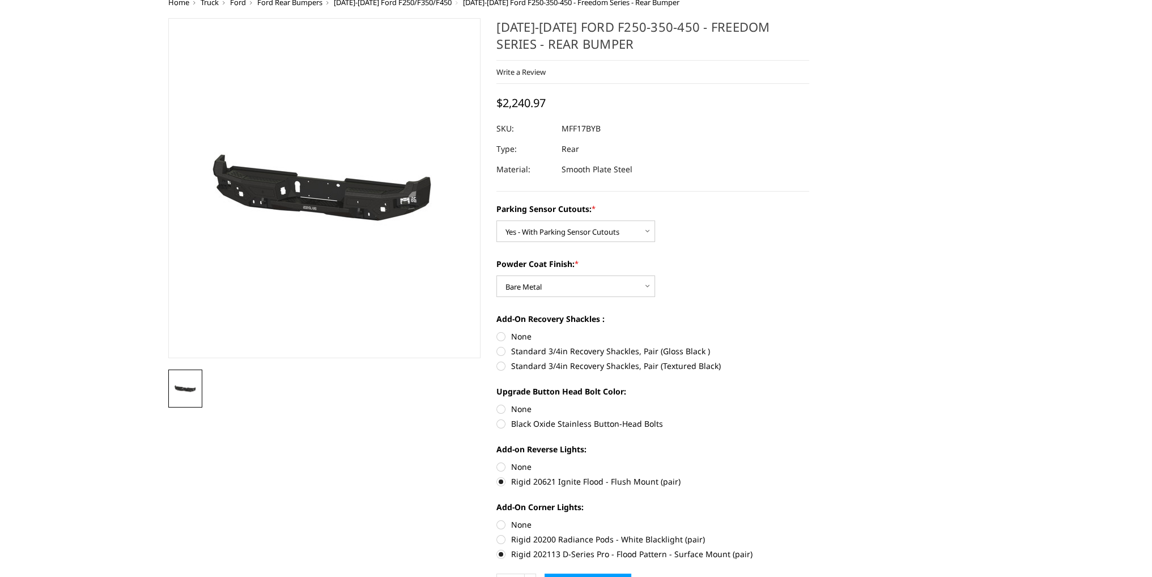
scroll to position [0, 0]
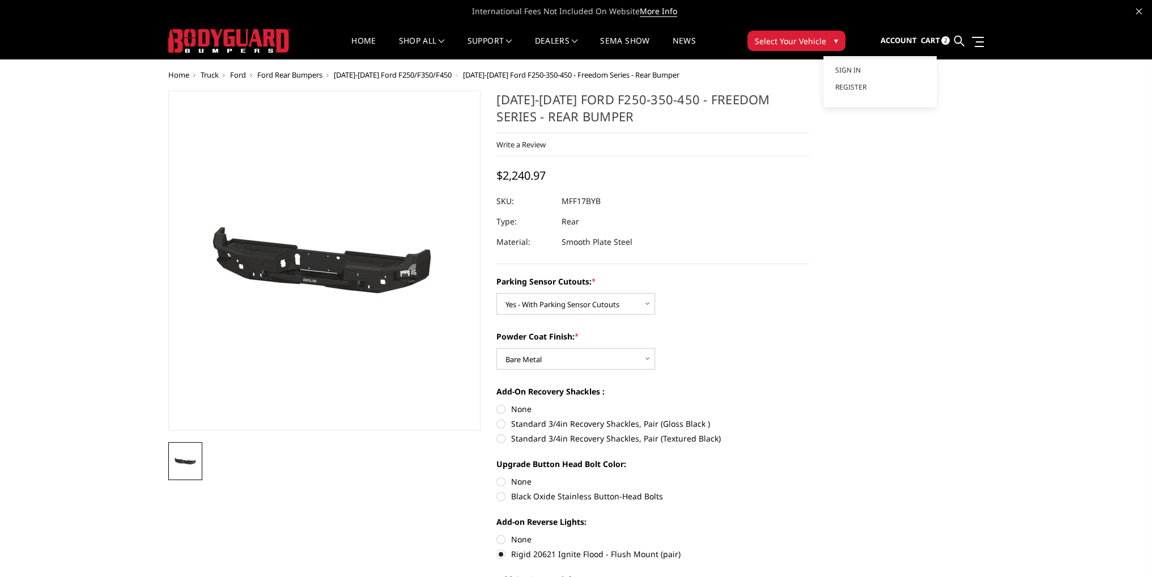
click at [911, 44] on span "Account" at bounding box center [898, 40] width 36 height 10
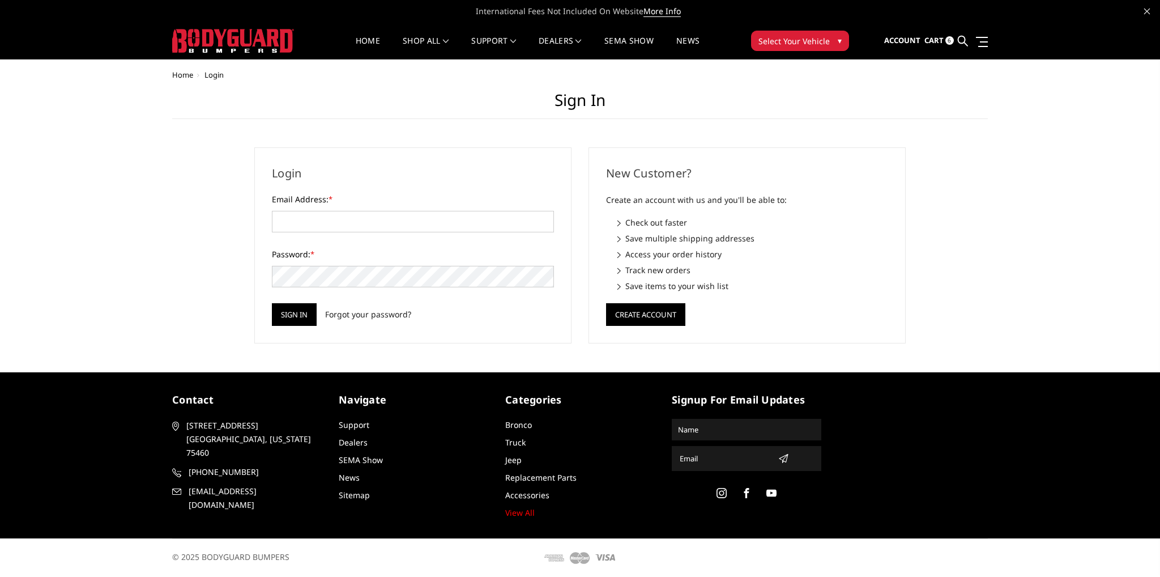
click at [947, 40] on span "6" at bounding box center [950, 40] width 8 height 8
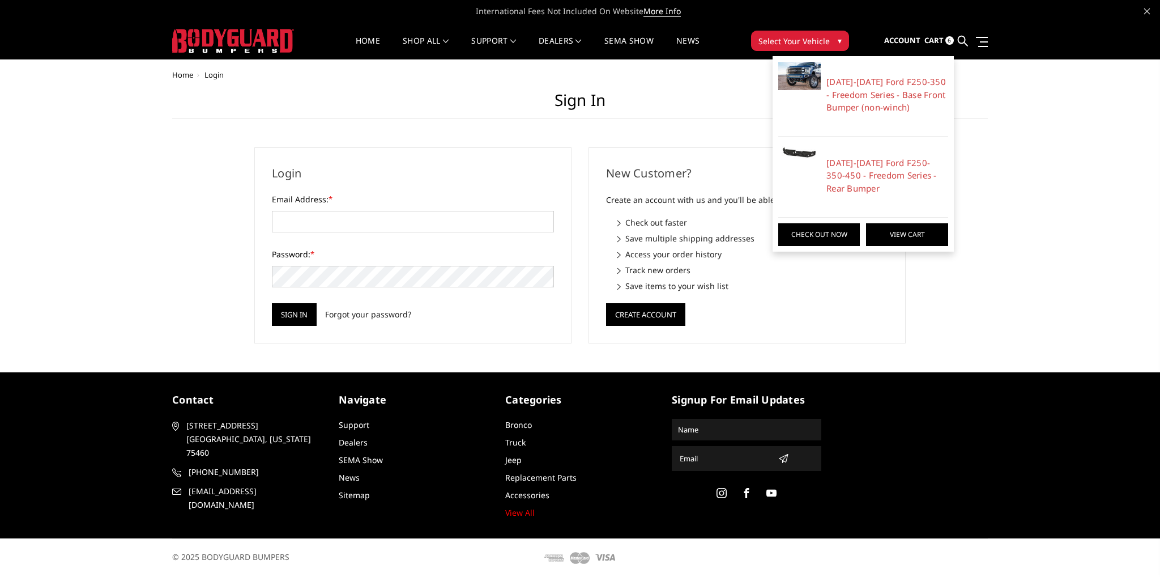
click at [911, 233] on link "View Cart" at bounding box center [907, 234] width 82 height 23
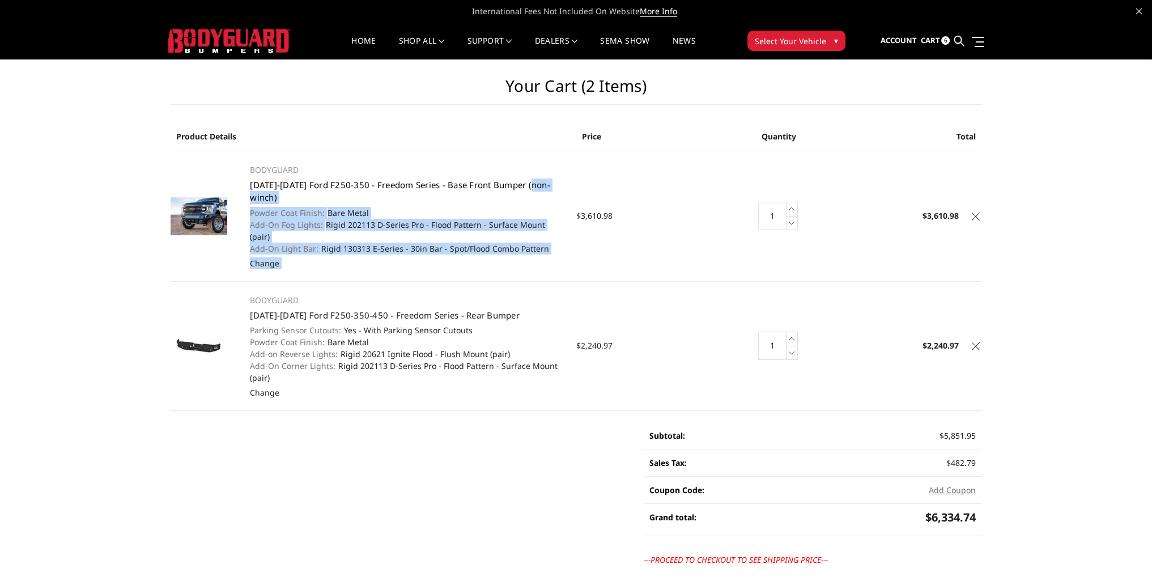
drag, startPoint x: 577, startPoint y: 181, endPoint x: 535, endPoint y: 189, distance: 42.6
click at [535, 189] on tr "BODYGUARD [DATE]-[DATE] Ford F250-350 - Freedom Series - Base Front Bumper (non…" at bounding box center [576, 216] width 811 height 130
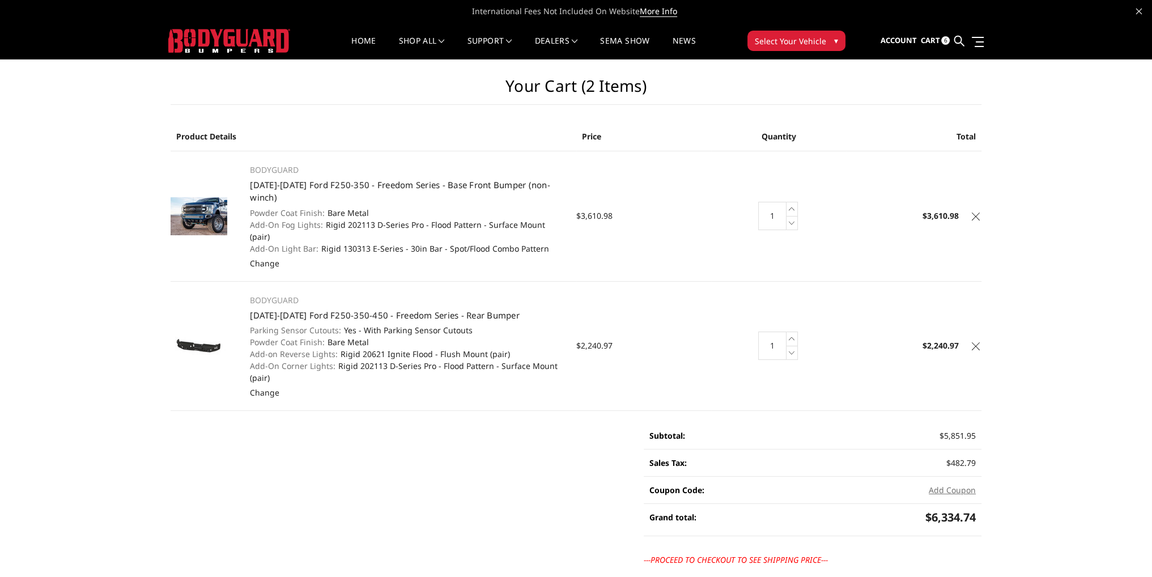
click at [589, 182] on td "Price $3,610.98" at bounding box center [643, 216] width 135 height 130
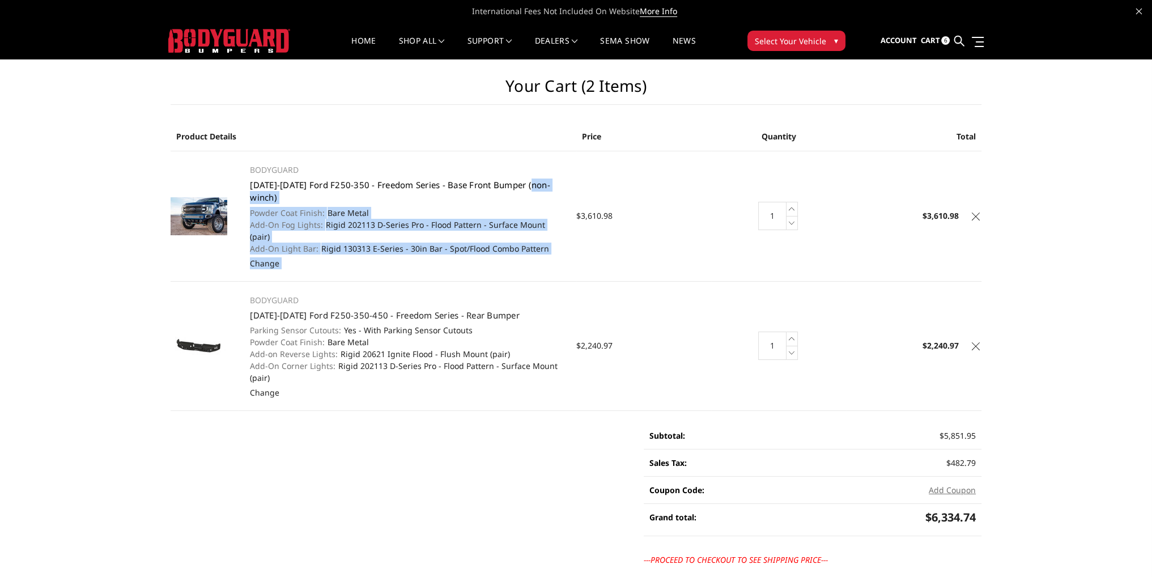
drag, startPoint x: 577, startPoint y: 186, endPoint x: 541, endPoint y: 186, distance: 36.3
click at [537, 186] on tr "BODYGUARD [DATE]-[DATE] Ford F250-350 - Freedom Series - Base Front Bumper (non…" at bounding box center [576, 216] width 811 height 130
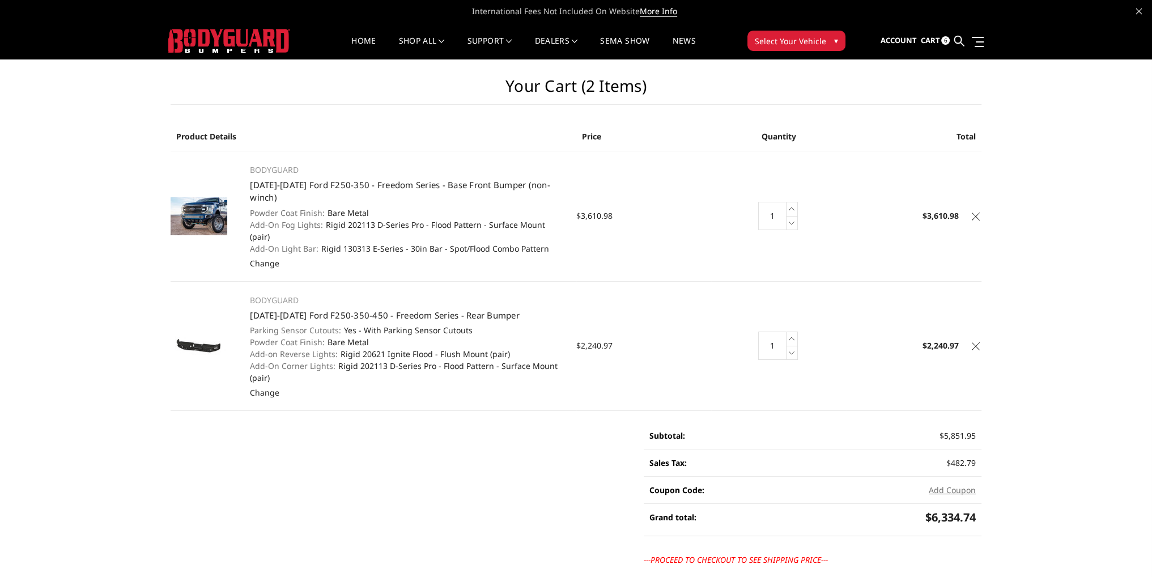
click at [592, 186] on td "Price $3,610.98" at bounding box center [643, 216] width 135 height 130
drag, startPoint x: 563, startPoint y: 186, endPoint x: 246, endPoint y: 178, distance: 316.8
click at [246, 178] on td "BODYGUARD [DATE]-[DATE] Ford F250-350 - Freedom Series - Base Front Bumper (non…" at bounding box center [407, 216] width 338 height 130
copy link "[DATE]-[DATE] Ford F250-350 - Freedom Series - Base Front Bumper (non-winch)"
click at [452, 432] on main "Your Cart (2 items) Product Details Price Quantity Total BODYGUARD [DATE]-[DATE…" at bounding box center [576, 373] width 828 height 628
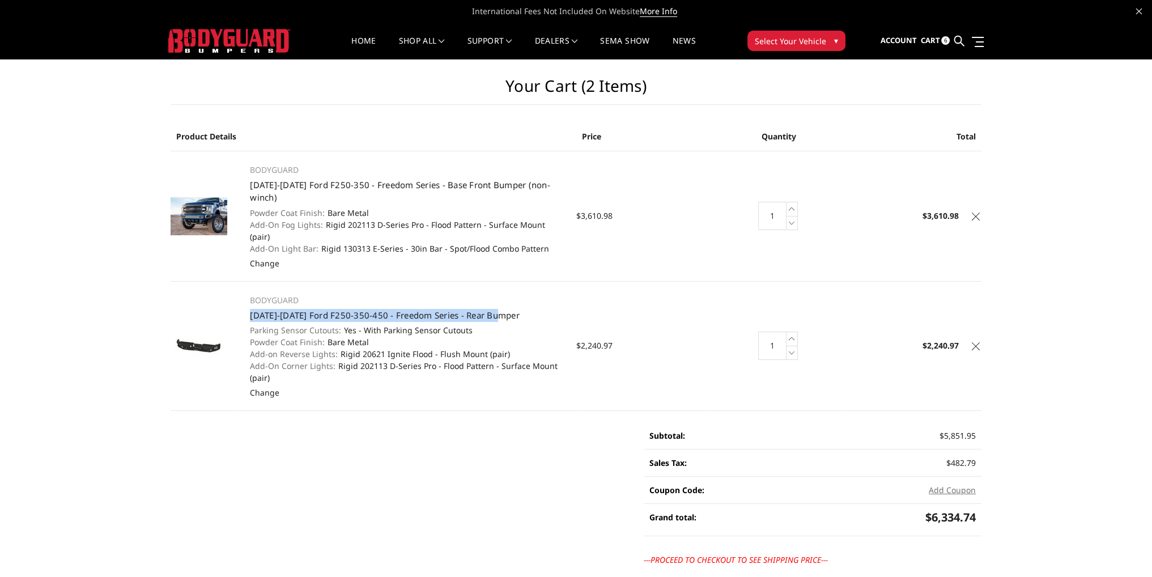
drag, startPoint x: 509, startPoint y: 291, endPoint x: 249, endPoint y: 284, distance: 260.2
click at [249, 284] on td "BODYGUARD [DATE]-[DATE] Ford F250-350-450 - Freedom Series - Rear Bumper Parkin…" at bounding box center [407, 345] width 338 height 129
copy link "[DATE]-[DATE] Ford F250-350-450 - Freedom Series - Rear Bumper"
